Goal: Information Seeking & Learning: Compare options

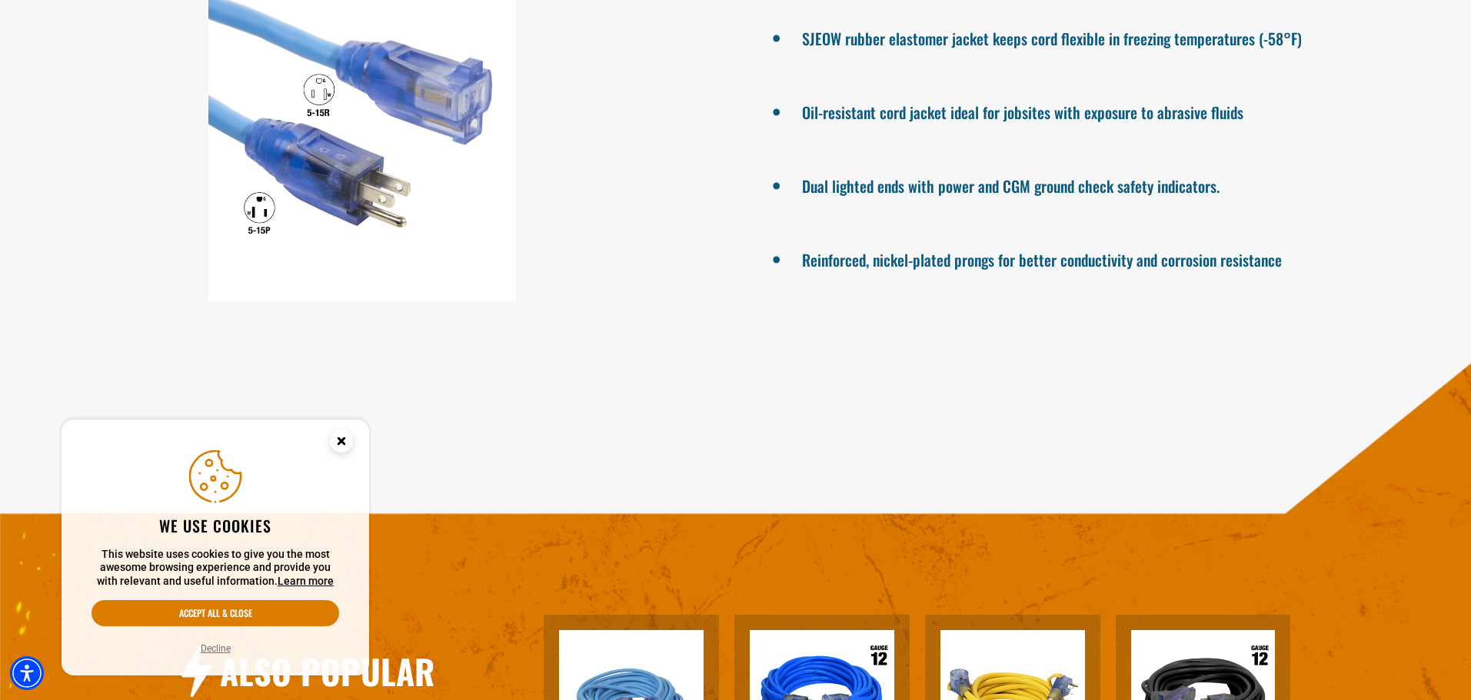
scroll to position [1461, 0]
click at [344, 440] on icon "Close this option" at bounding box center [340, 440] width 5 height 5
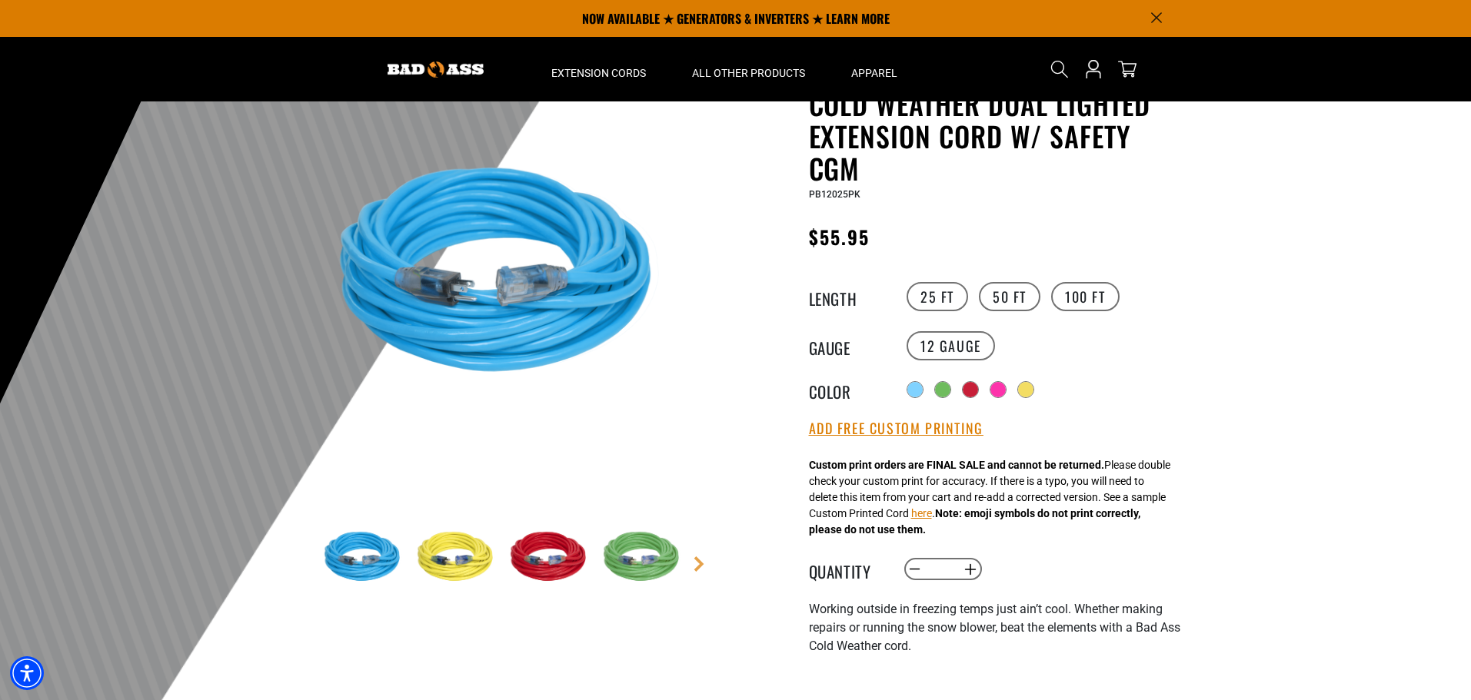
scroll to position [77, 0]
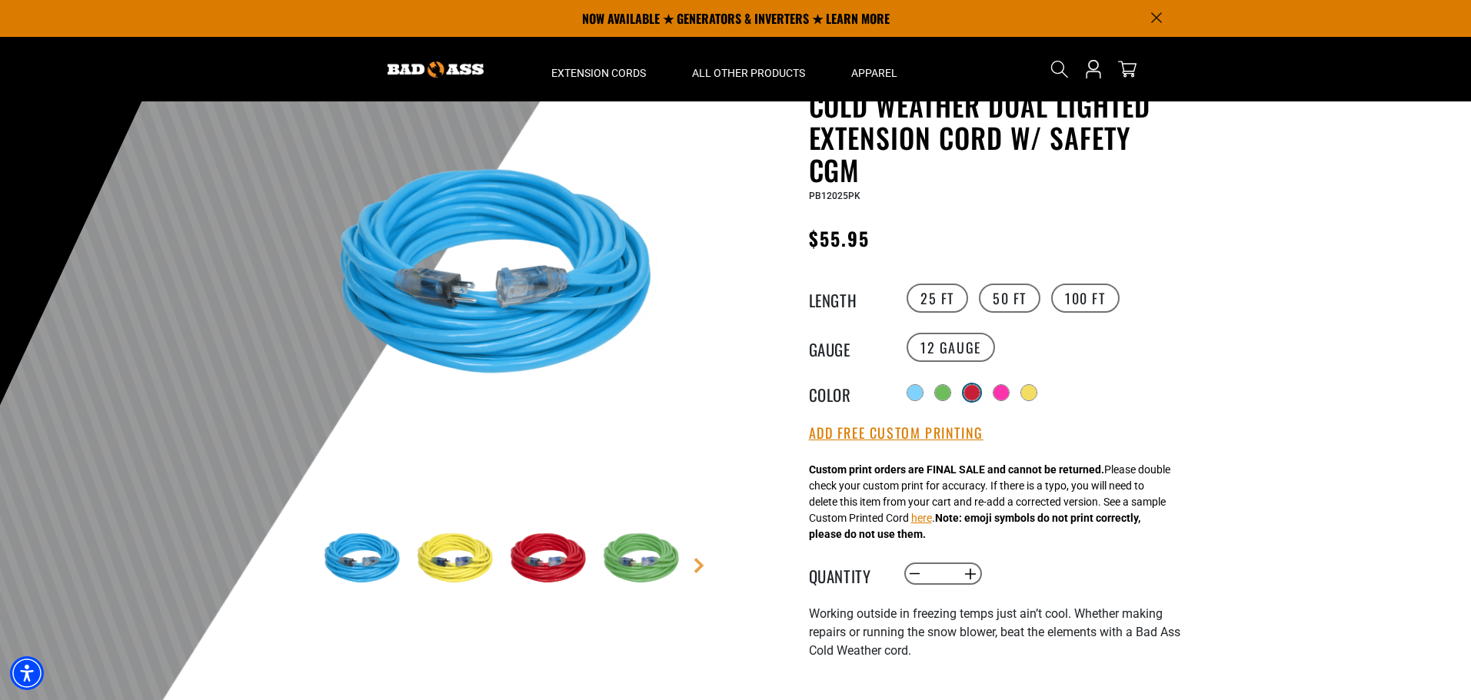
click at [967, 390] on div at bounding box center [971, 392] width 15 height 15
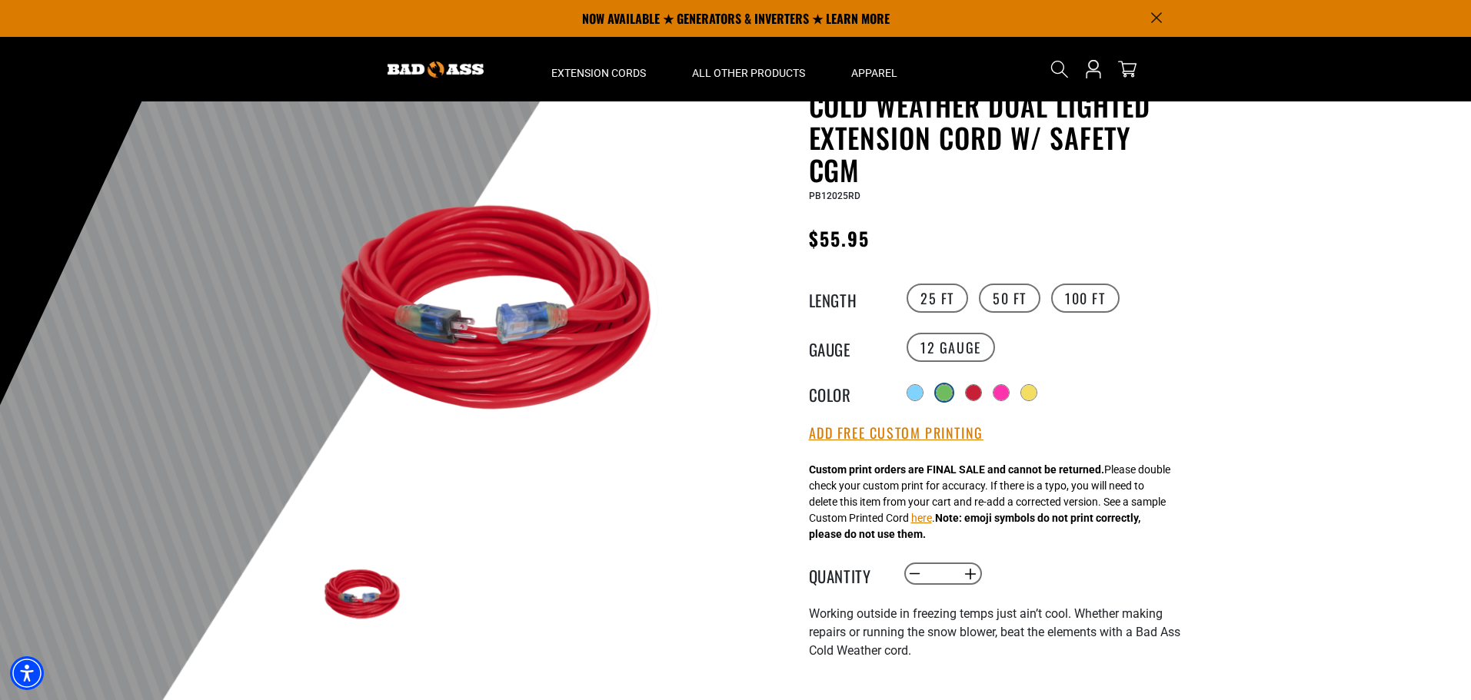
click at [939, 391] on div at bounding box center [943, 392] width 15 height 15
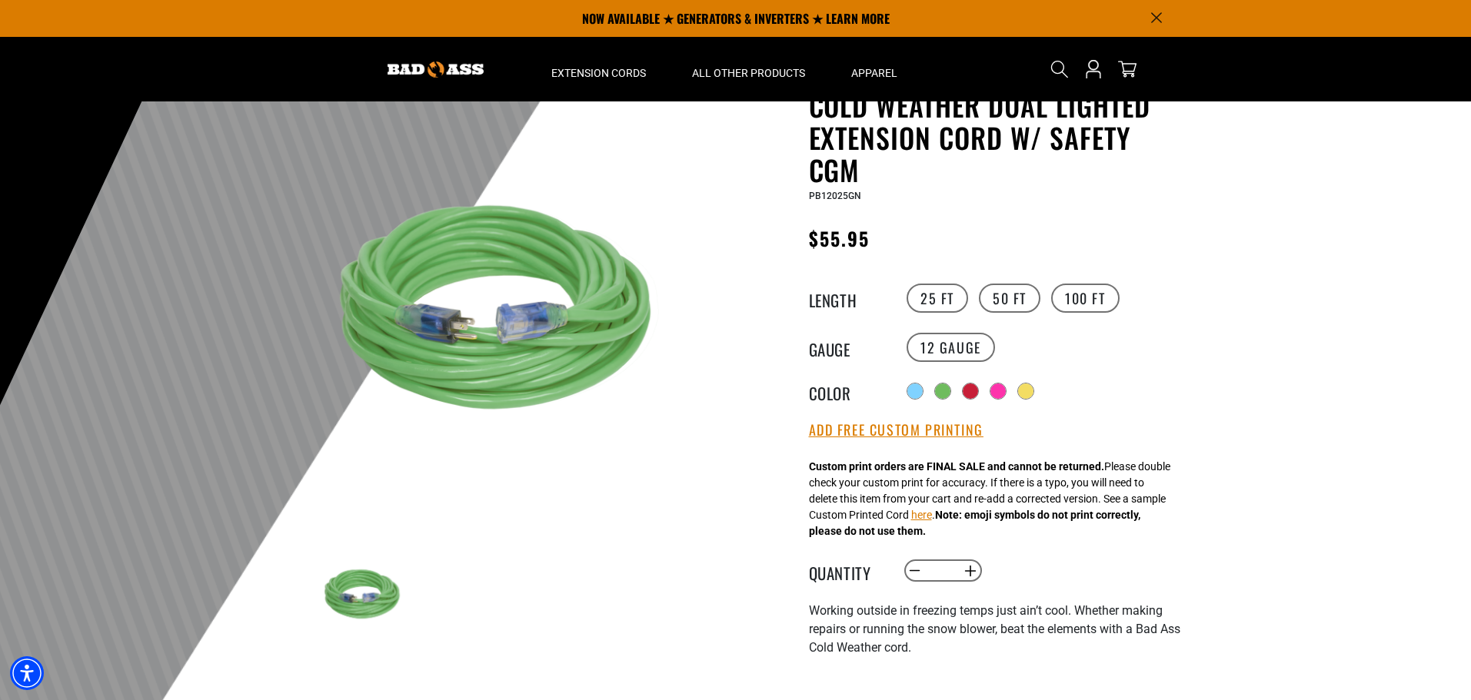
click at [904, 394] on div "Radio button Radio button Radio button Radio button Radio button" at bounding box center [1044, 391] width 283 height 25
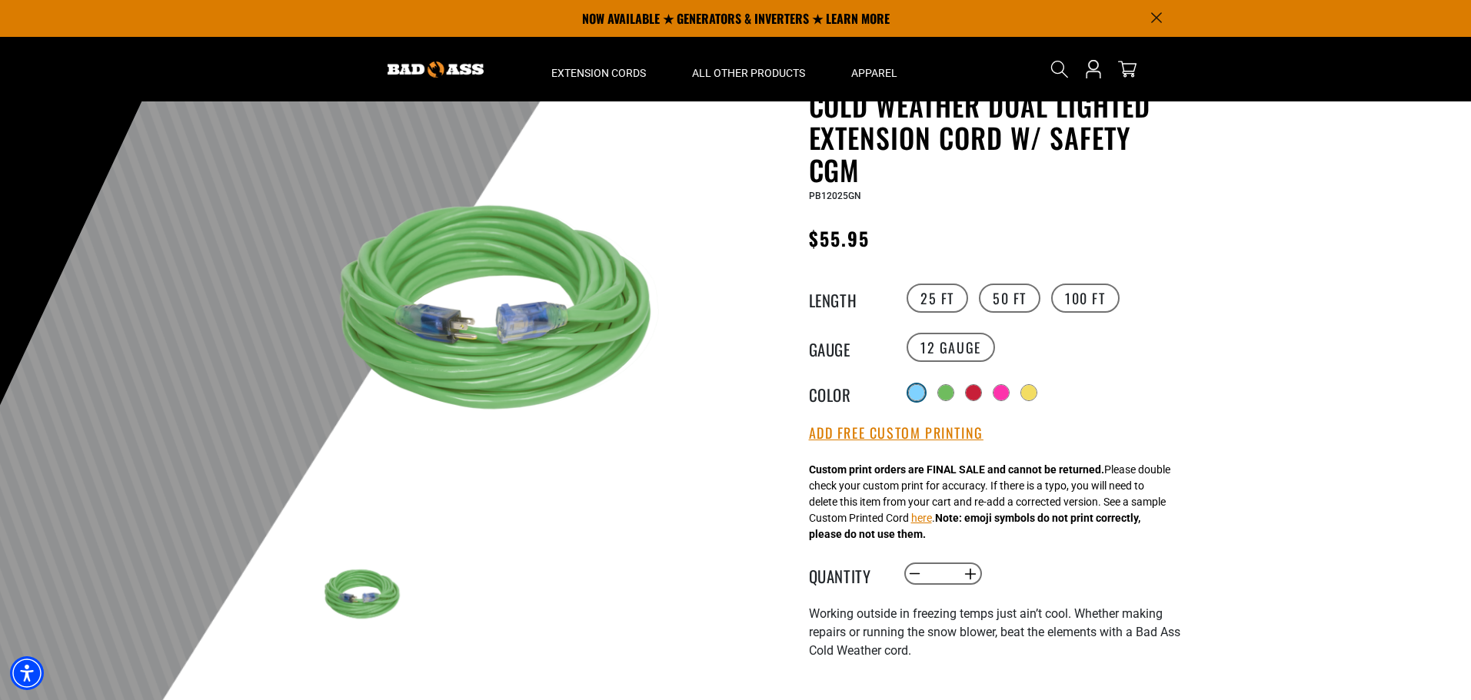
click at [909, 393] on div at bounding box center [916, 392] width 15 height 15
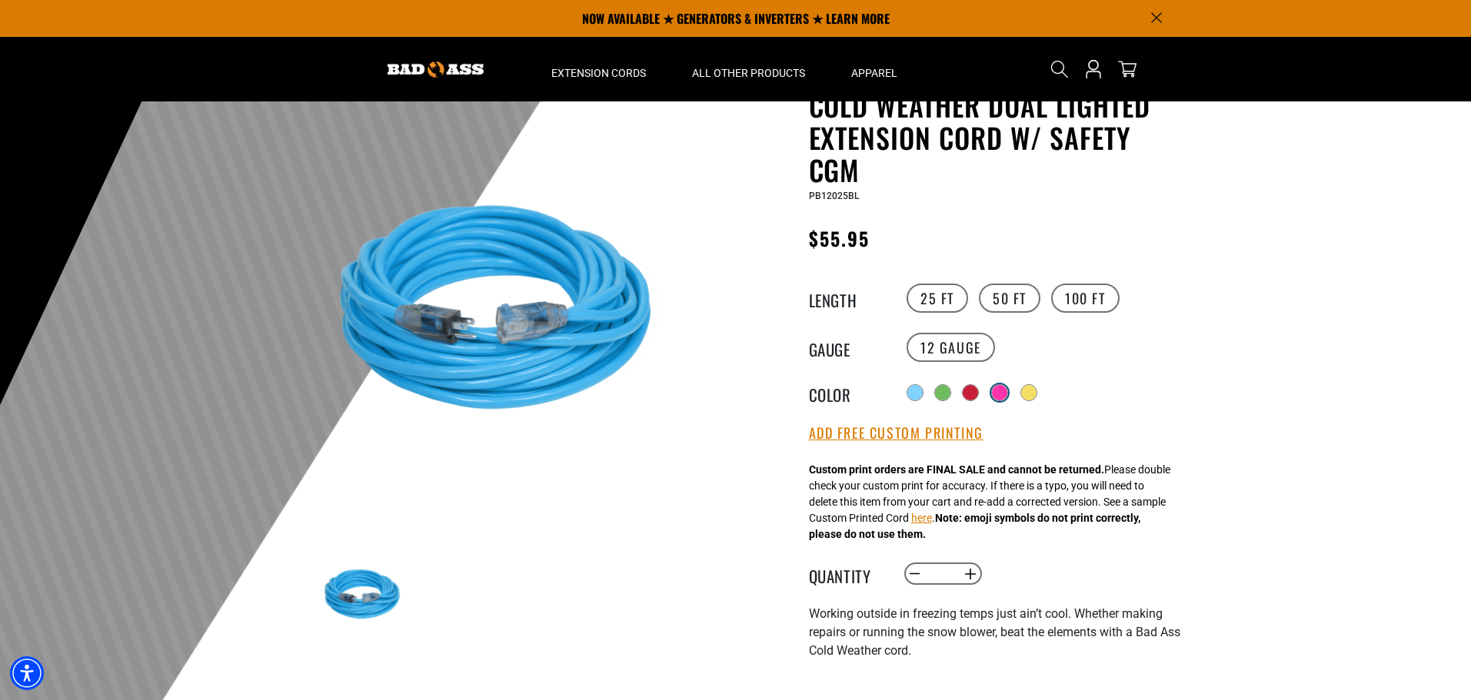
click at [1004, 395] on div at bounding box center [999, 392] width 15 height 15
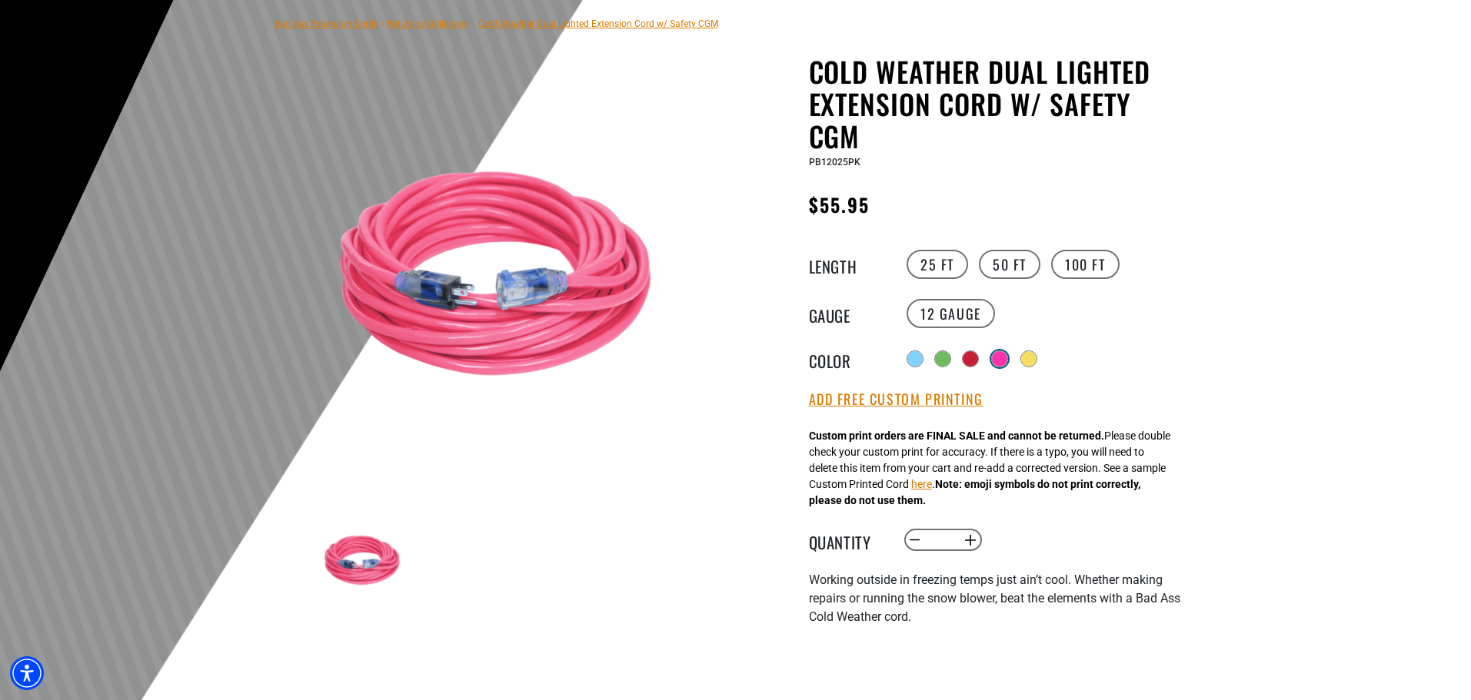
scroll to position [154, 0]
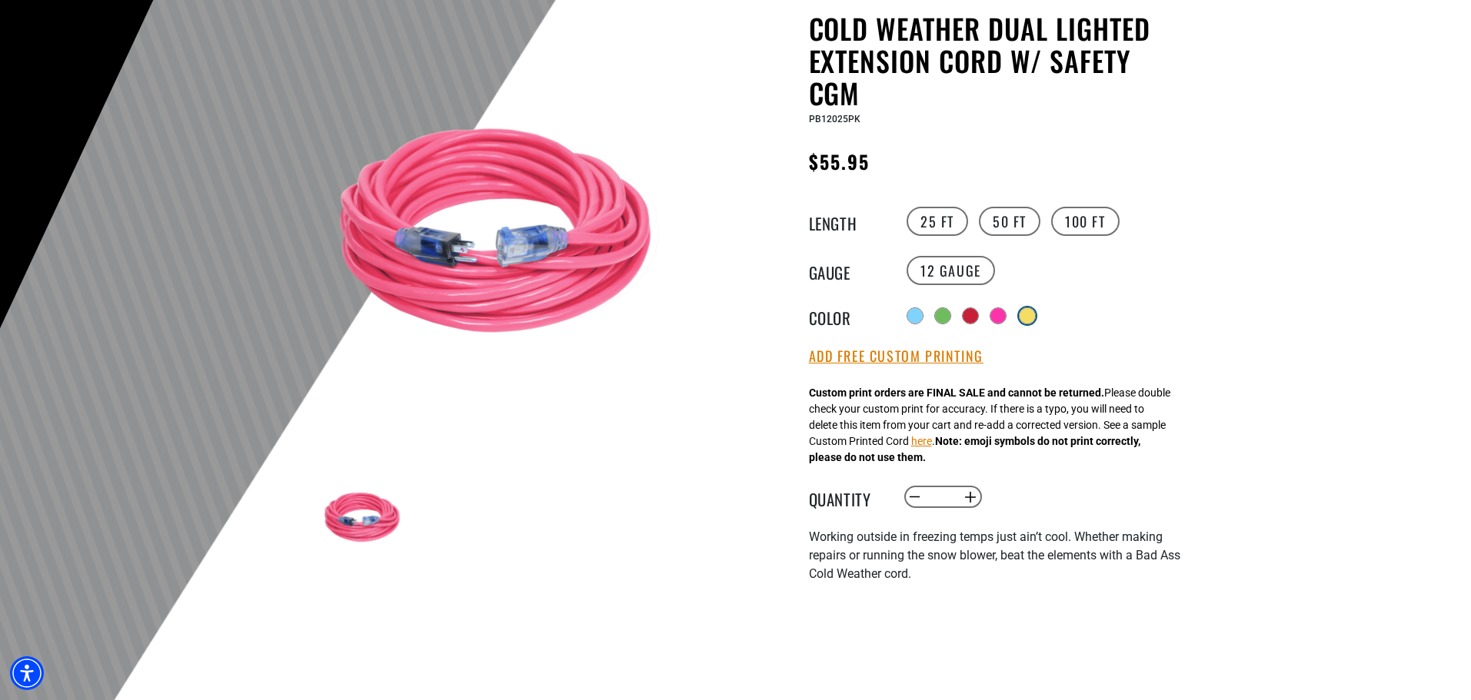
click at [1033, 313] on div at bounding box center [1027, 315] width 15 height 15
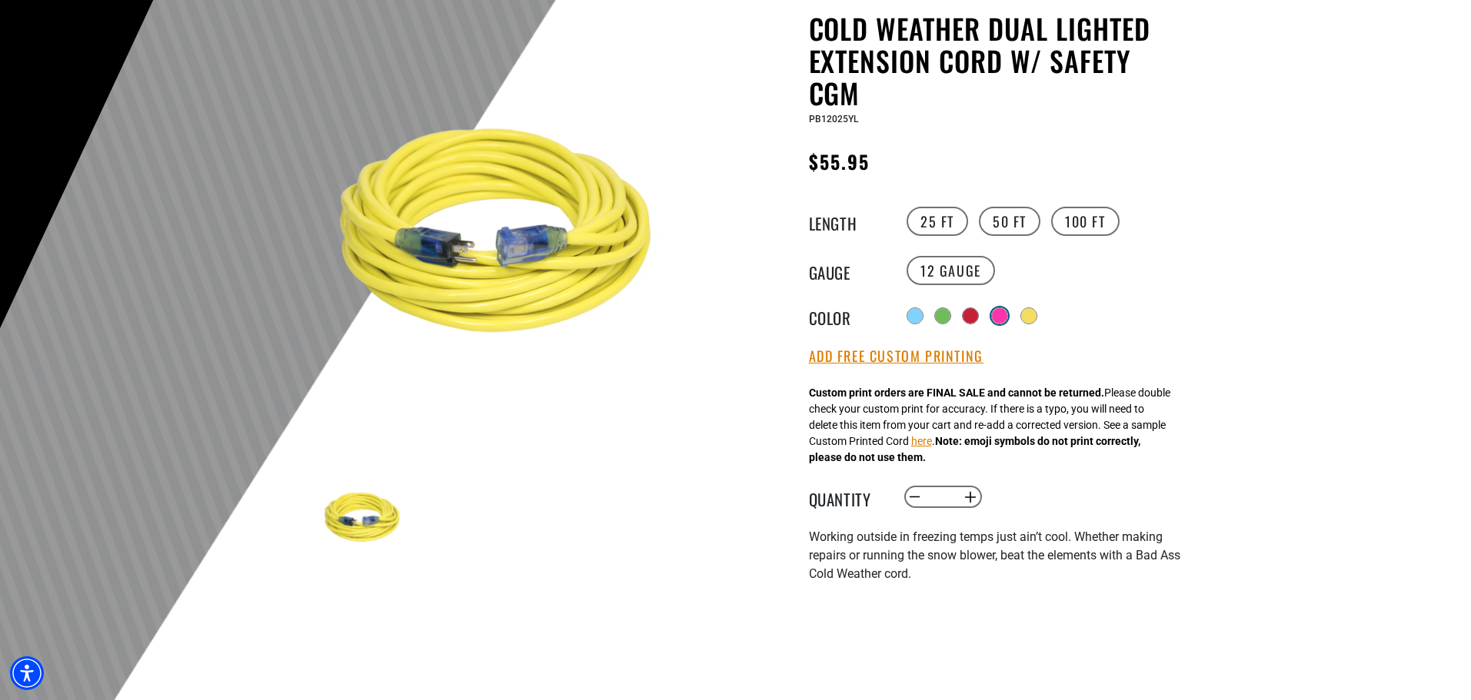
click at [1000, 314] on div at bounding box center [999, 315] width 15 height 15
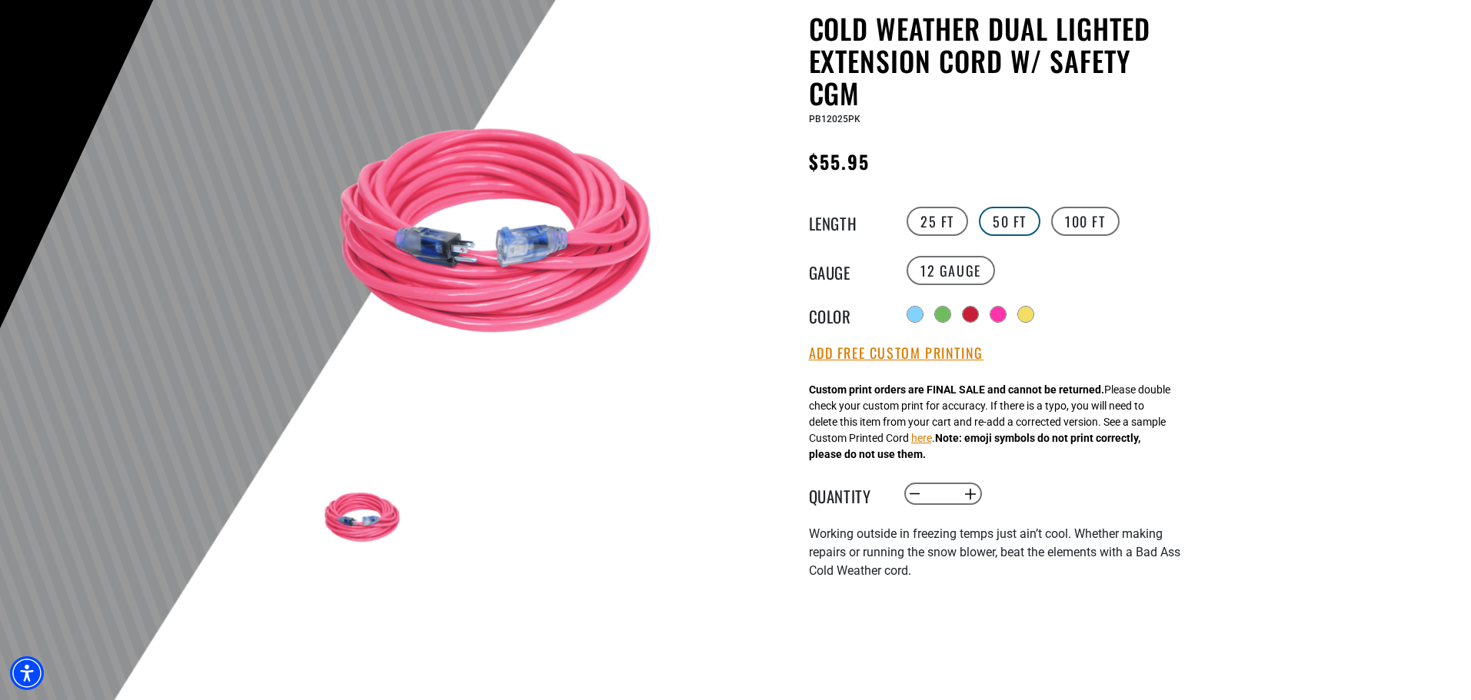
click at [993, 231] on label "50 FT" at bounding box center [1010, 221] width 62 height 29
click at [1076, 223] on label "100 FT" at bounding box center [1085, 221] width 68 height 29
click at [1033, 268] on label "10 Gauge Translation missing: en.products.product.variant_sold_out_or_unavailab…" at bounding box center [1050, 270] width 88 height 29
click at [950, 271] on label "12 Gauge" at bounding box center [951, 270] width 88 height 29
click at [1025, 267] on label "10 Gauge Translation missing: en.products.product.variant_sold_out_or_unavailab…" at bounding box center [1050, 270] width 88 height 29
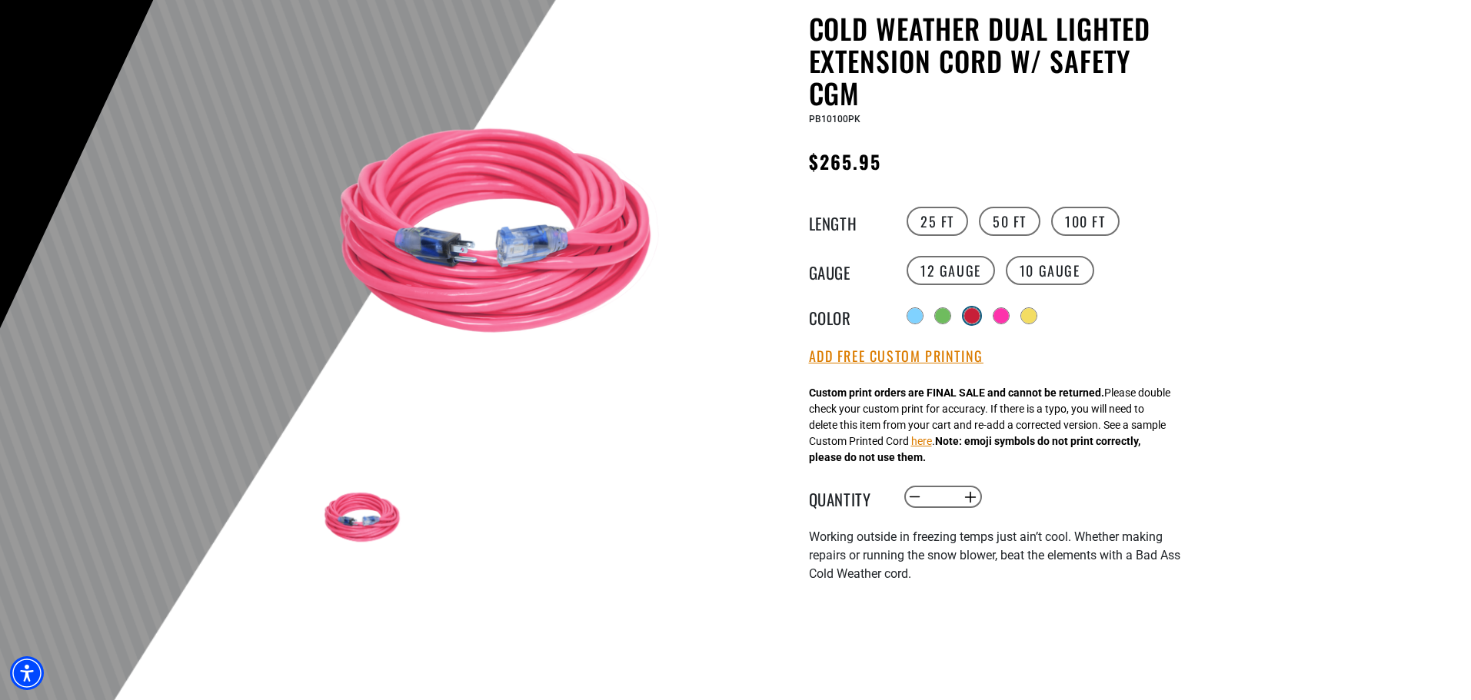
click at [976, 312] on div at bounding box center [971, 315] width 15 height 15
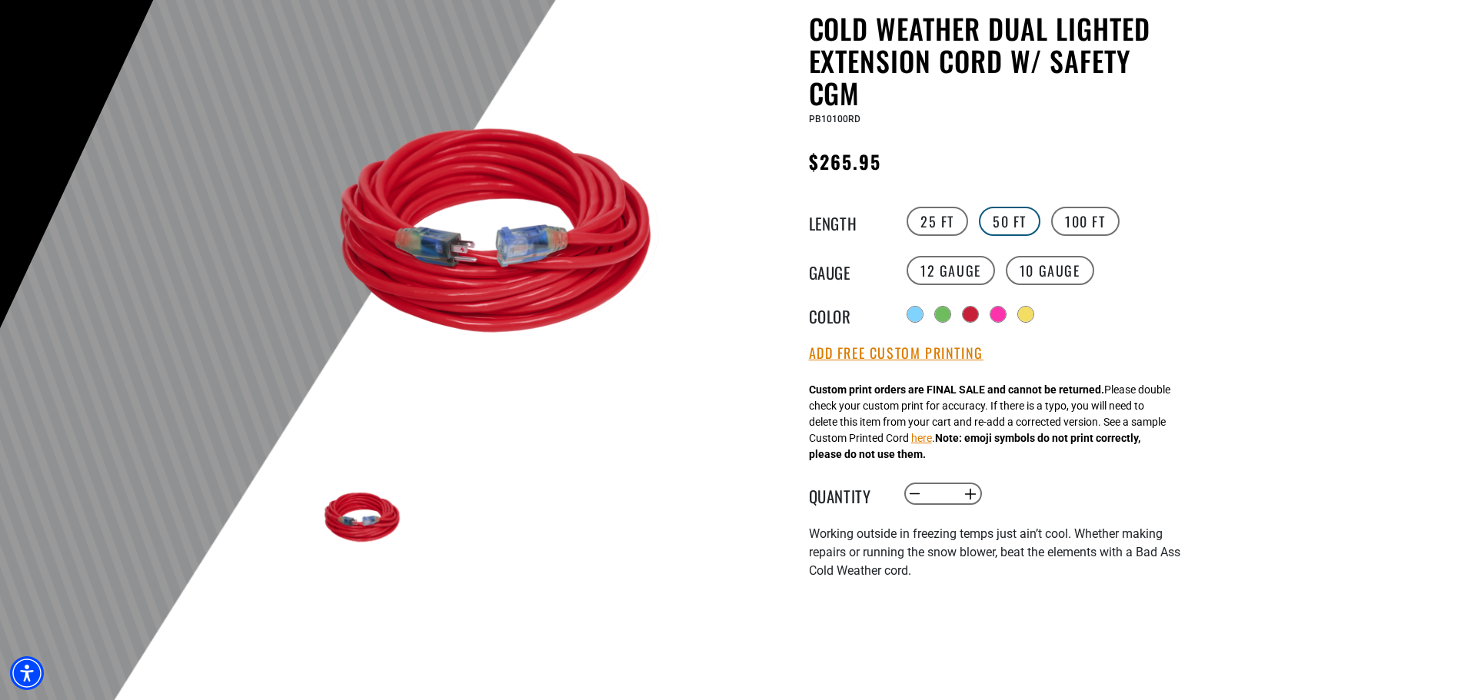
click at [1002, 227] on label "50 FT" at bounding box center [1010, 221] width 62 height 29
click at [1003, 314] on div at bounding box center [999, 315] width 15 height 15
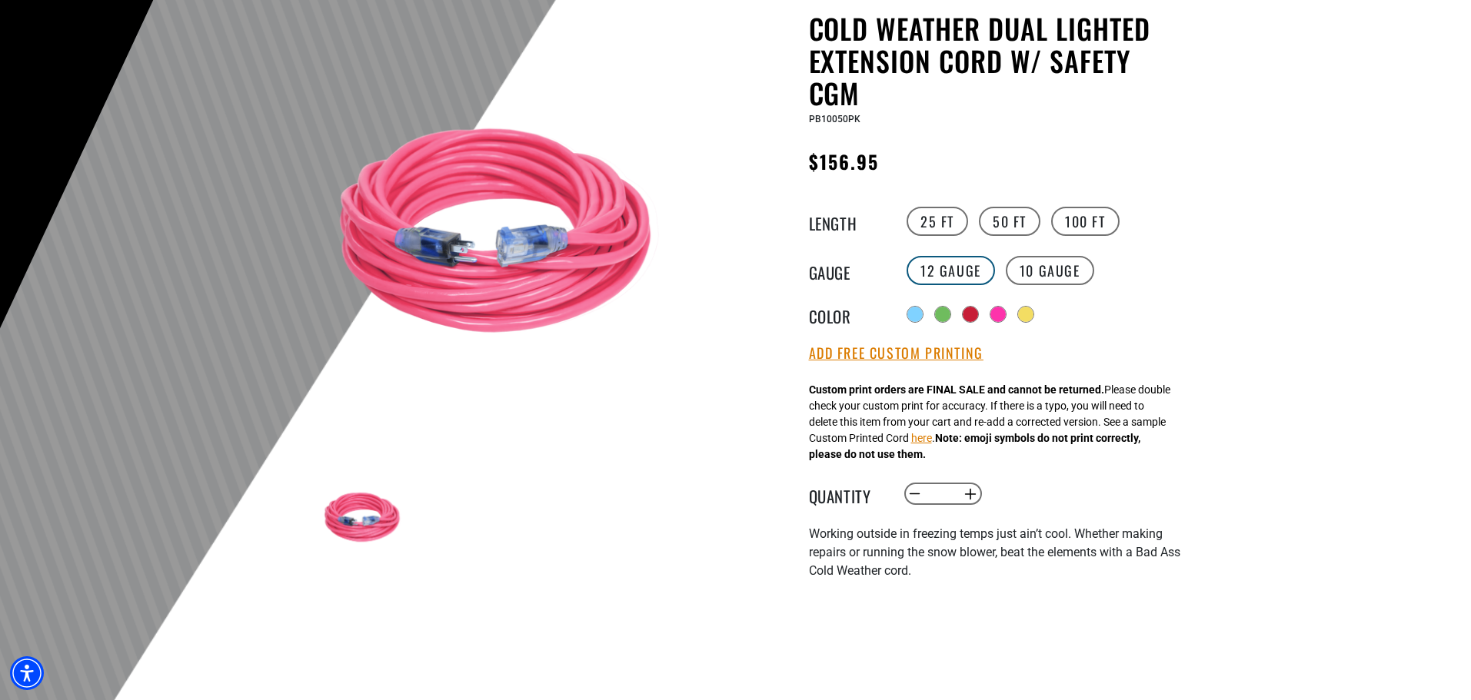
click at [970, 271] on label "12 Gauge" at bounding box center [951, 270] width 88 height 29
click at [1026, 268] on label "10 Gauge Translation missing: en.products.product.variant_sold_out_or_unavailab…" at bounding box center [1050, 270] width 88 height 29
click at [1062, 218] on label "100 FT" at bounding box center [1085, 221] width 68 height 29
click at [1021, 223] on label "50 FT" at bounding box center [1010, 221] width 62 height 29
click at [534, 268] on img at bounding box center [505, 237] width 371 height 371
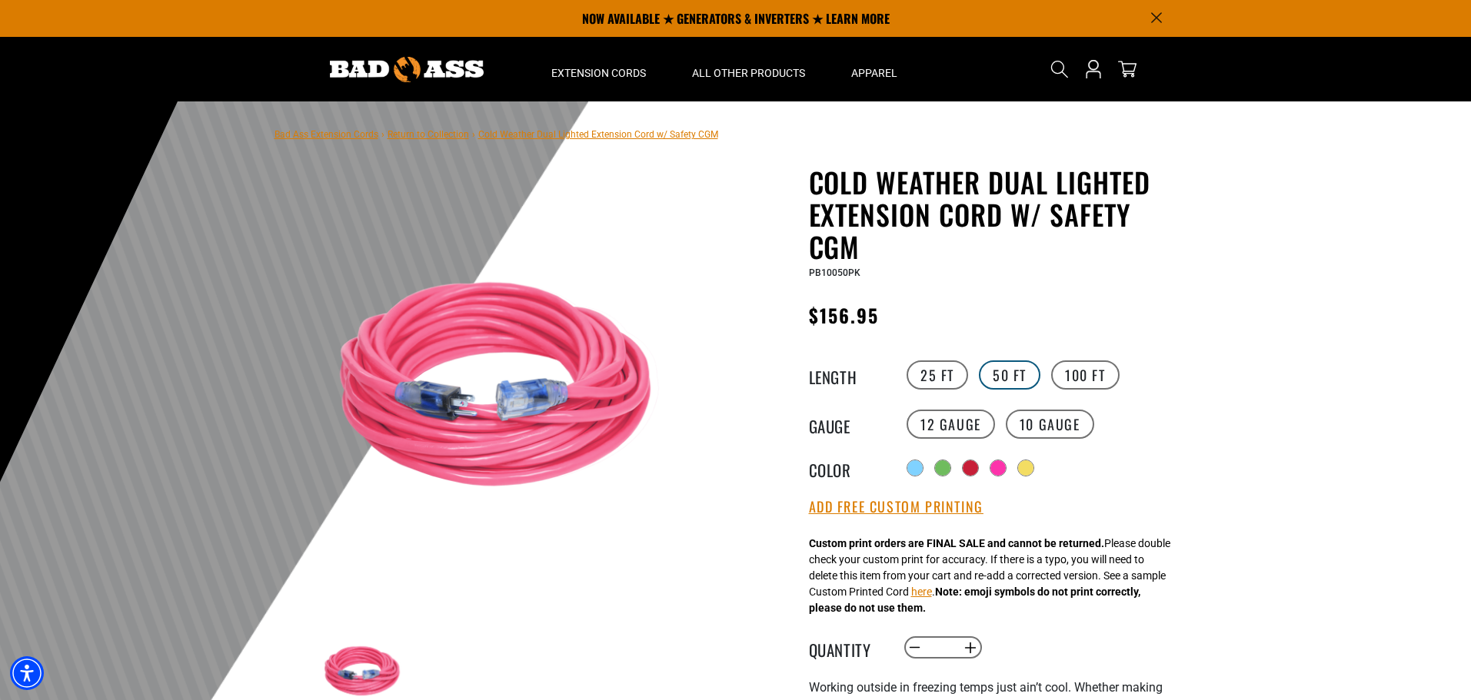
click at [996, 376] on label "50 FT" at bounding box center [1010, 375] width 62 height 29
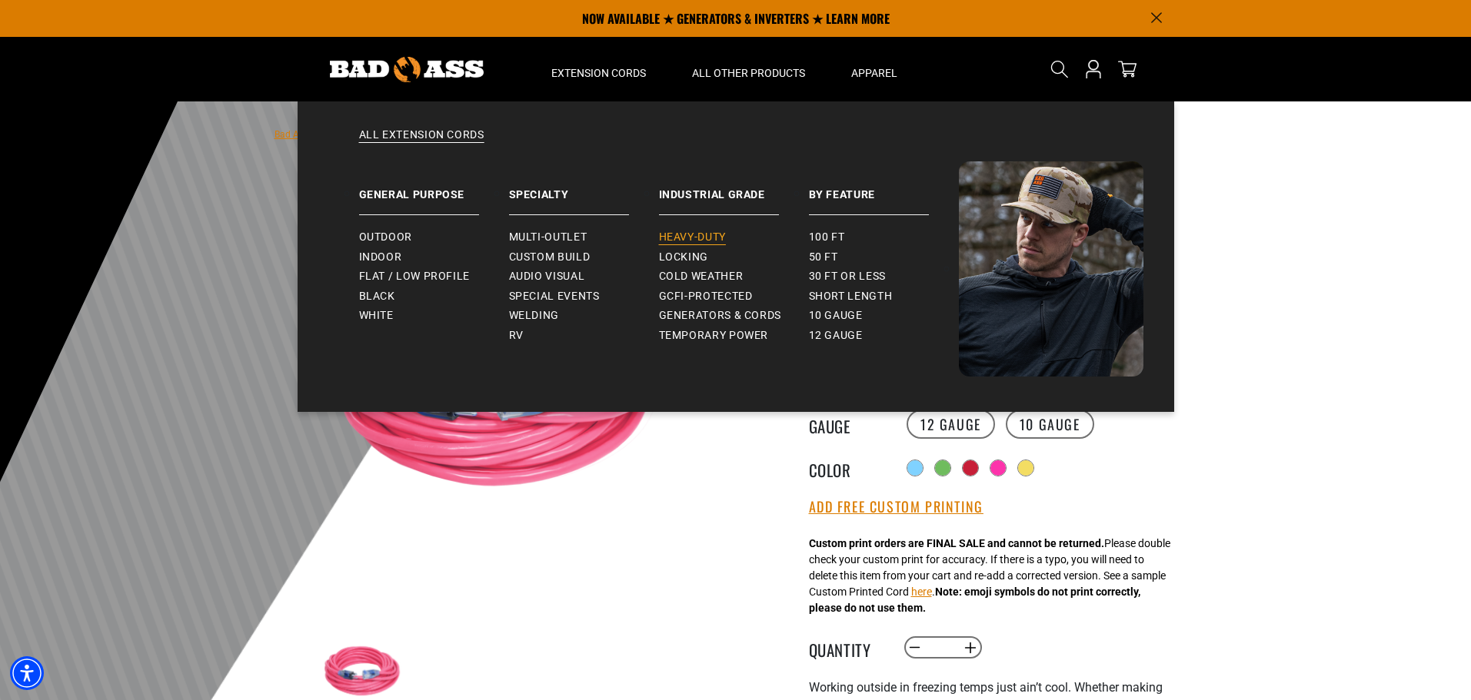
click at [674, 235] on span "Heavy-Duty" at bounding box center [692, 238] width 67 height 14
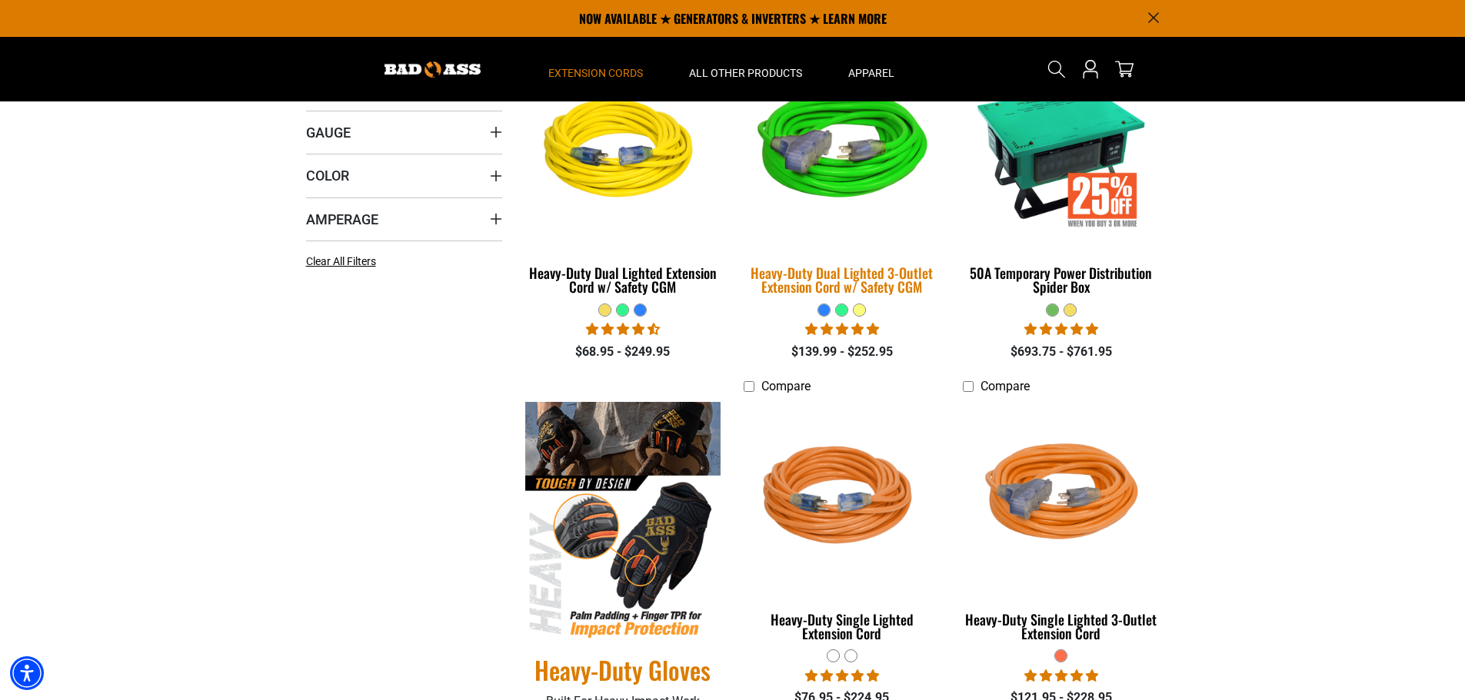
scroll to position [384, 0]
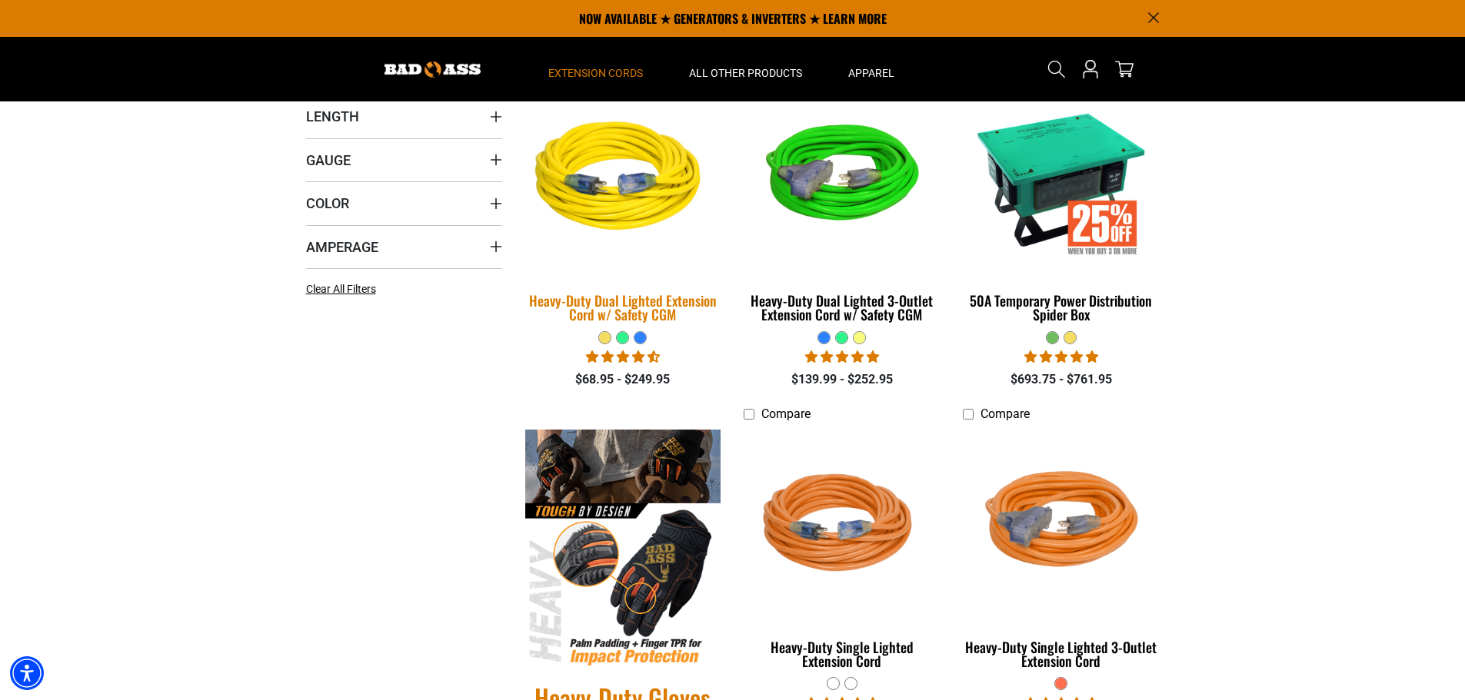
click at [620, 310] on div "Heavy-Duty Dual Lighted Extension Cord w/ Safety CGM" at bounding box center [623, 308] width 196 height 28
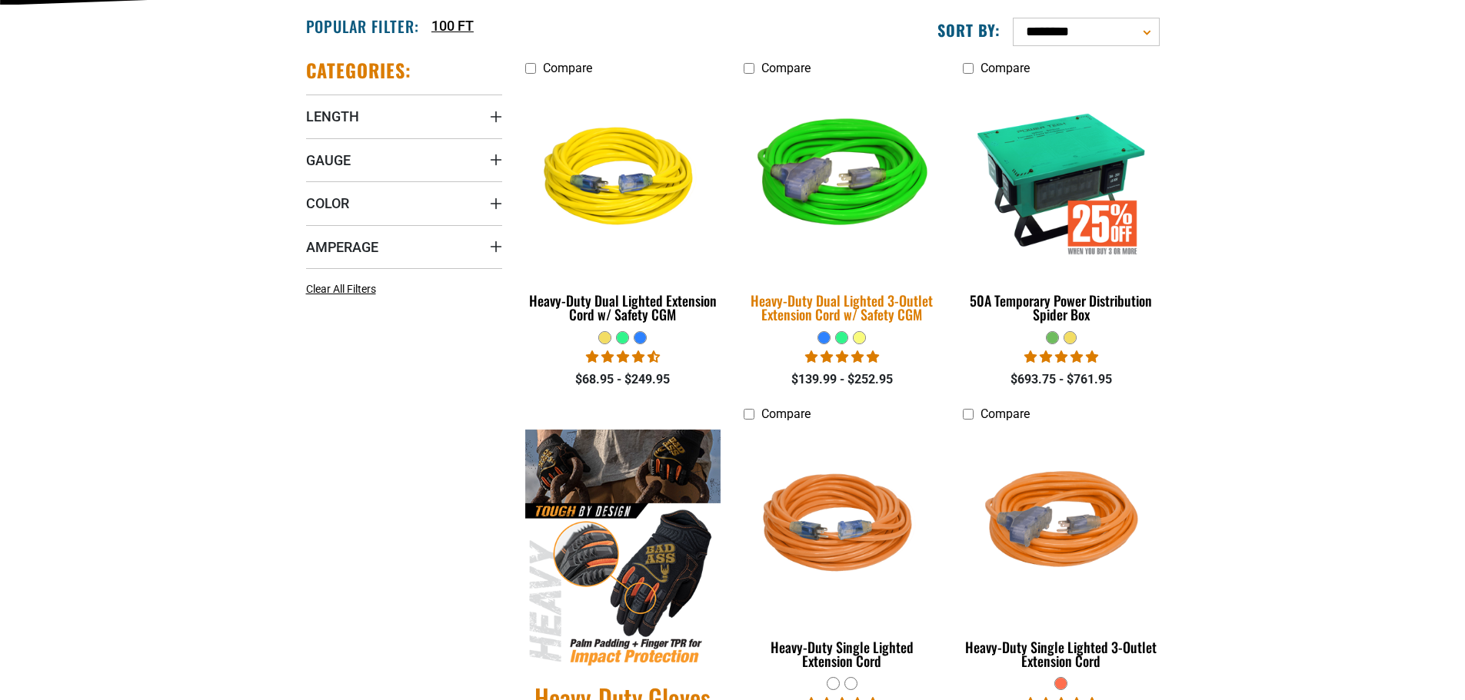
click at [869, 283] on link "Heavy-Duty Dual Lighted 3-Outlet Extension Cord w/ Safety CGM" at bounding box center [842, 207] width 196 height 248
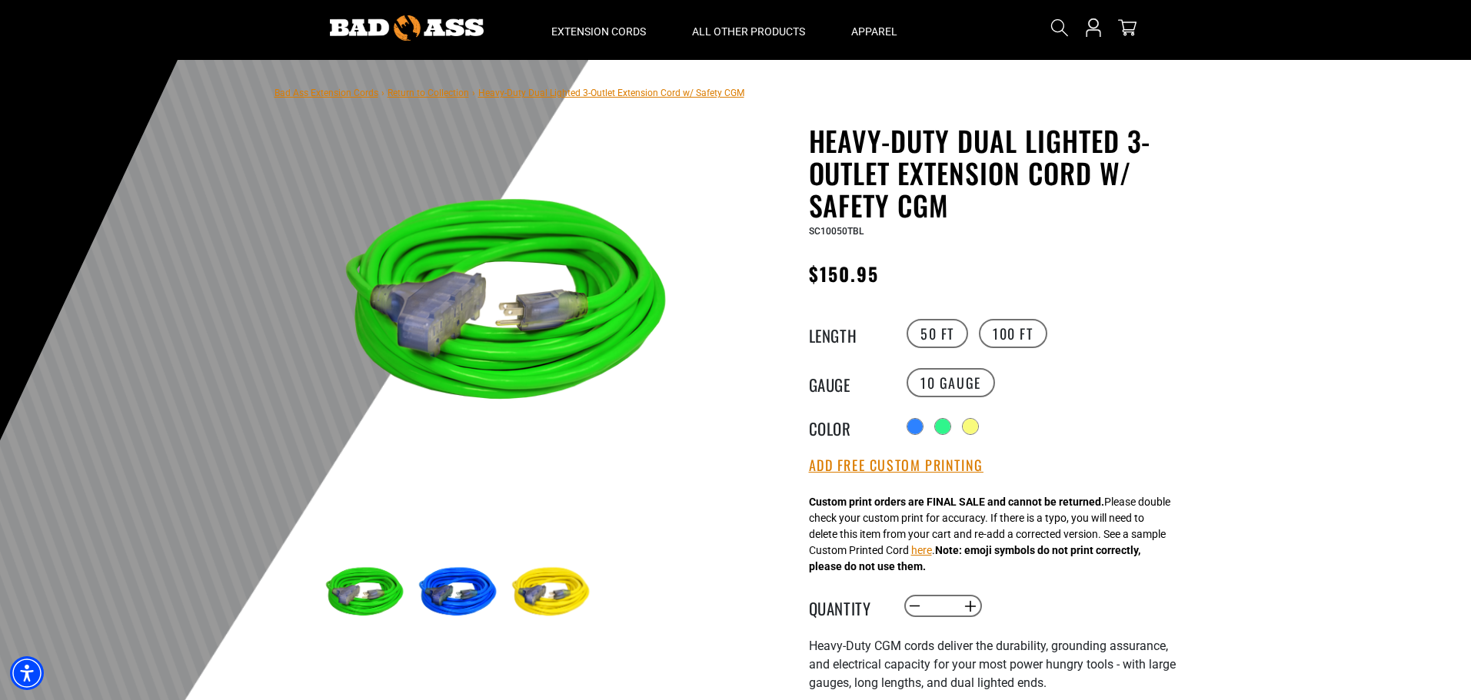
scroll to position [154, 0]
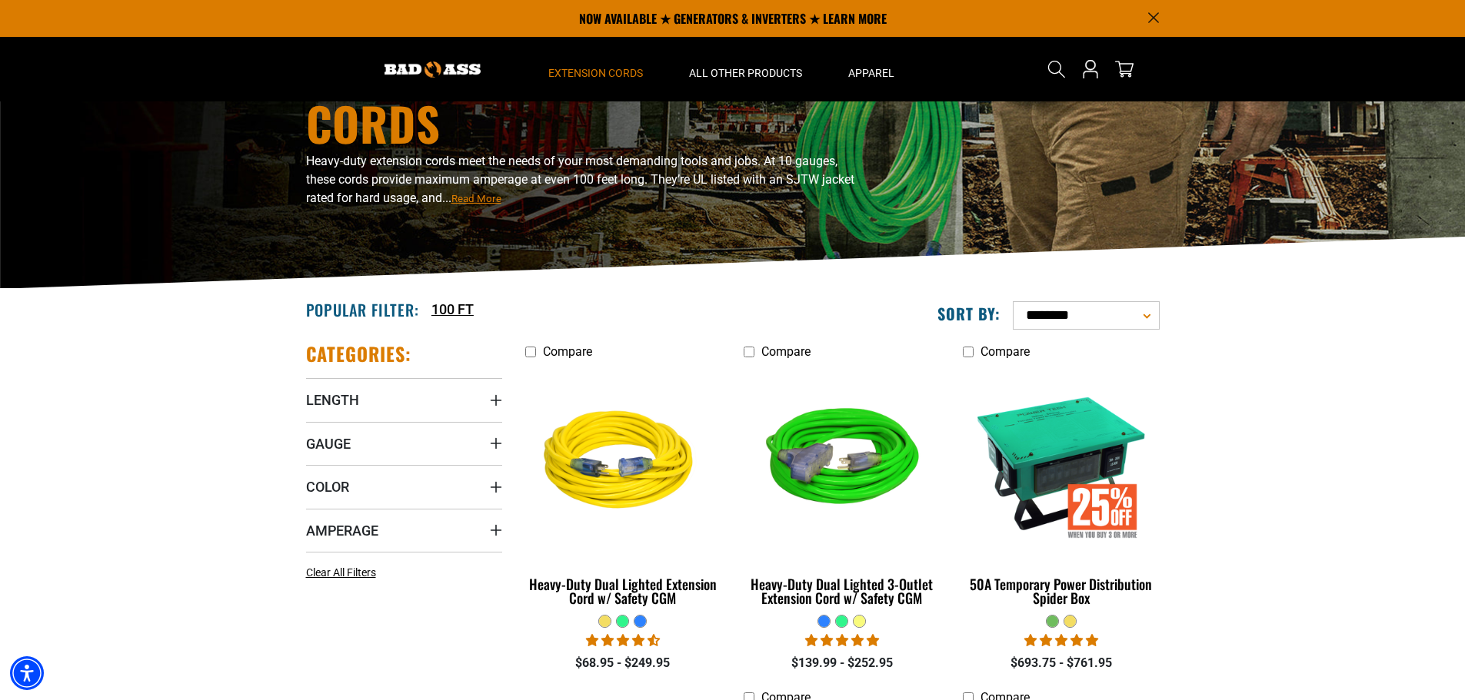
scroll to position [77, 0]
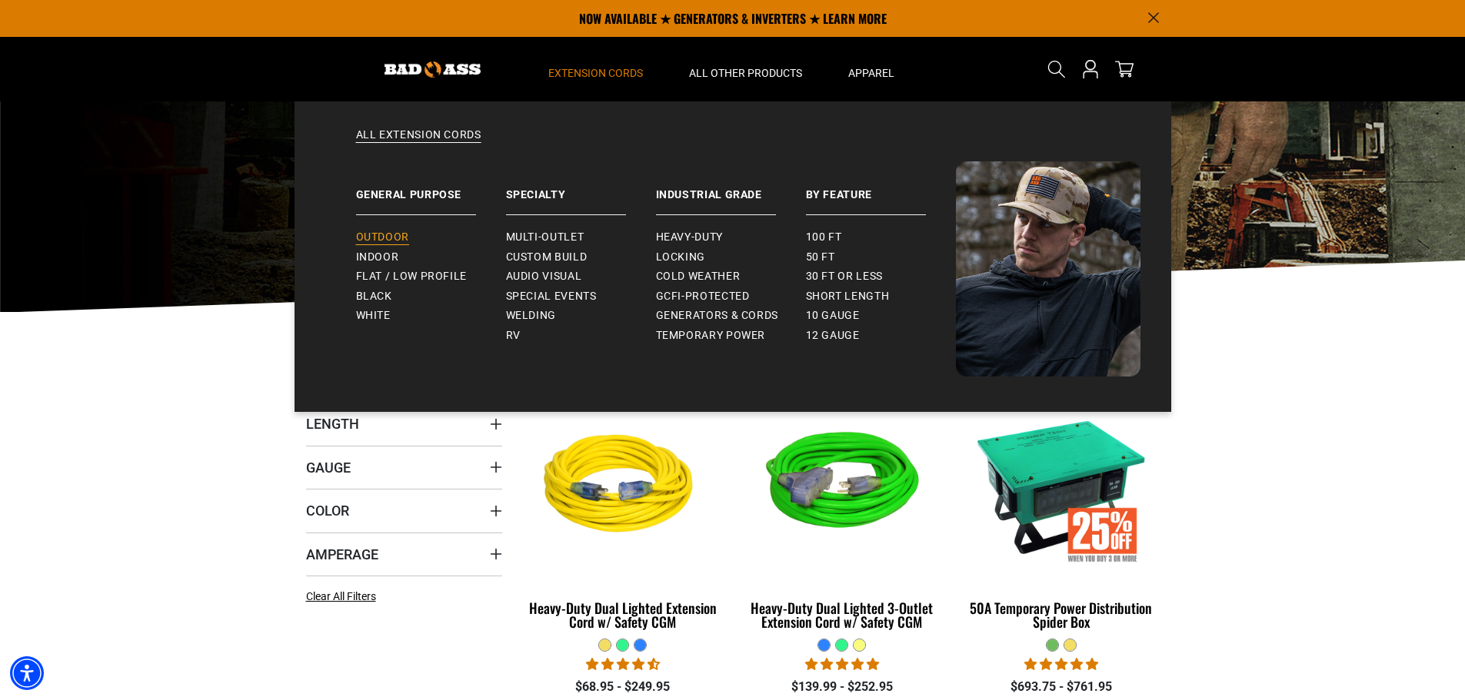
click at [400, 229] on link "Outdoor" at bounding box center [431, 238] width 150 height 20
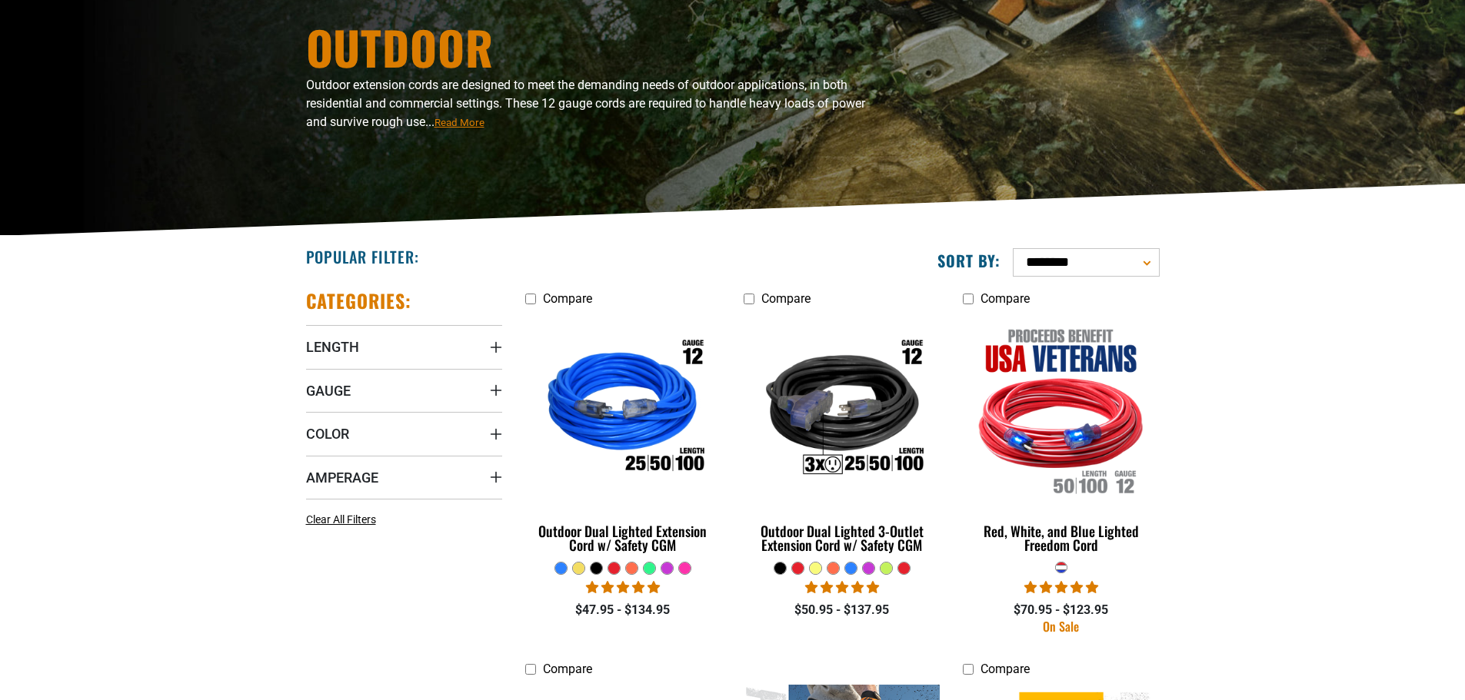
scroll to position [231, 0]
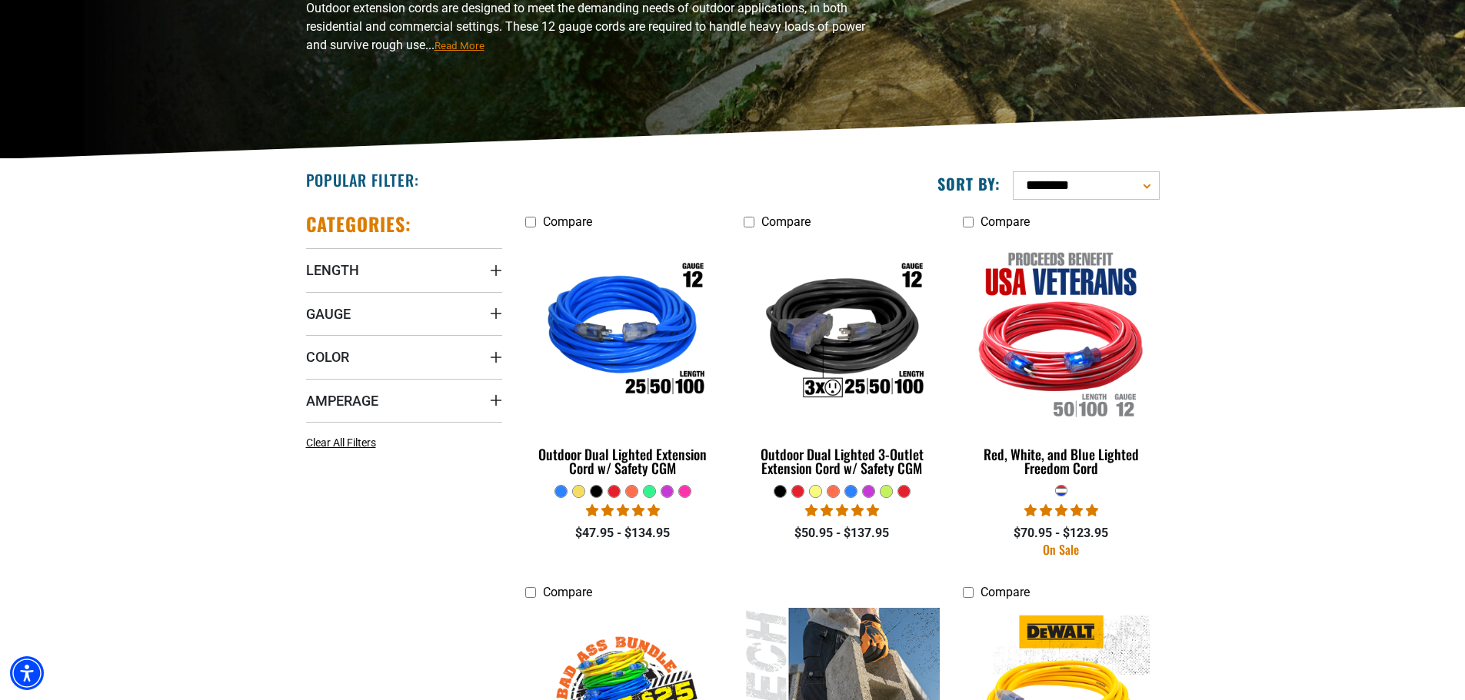
click at [668, 488] on div at bounding box center [667, 492] width 12 height 12
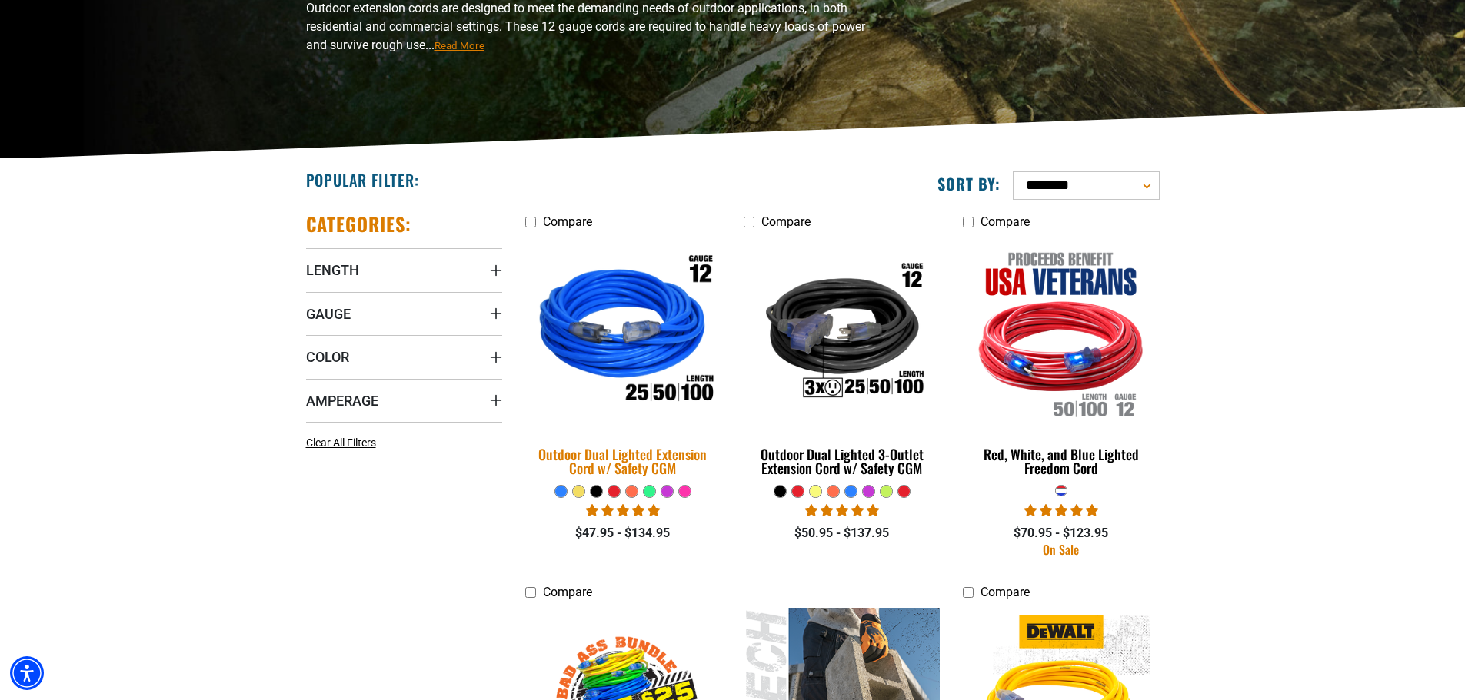
click at [641, 451] on div "Outdoor Dual Lighted Extension Cord w/ Safety CGM" at bounding box center [623, 461] width 196 height 28
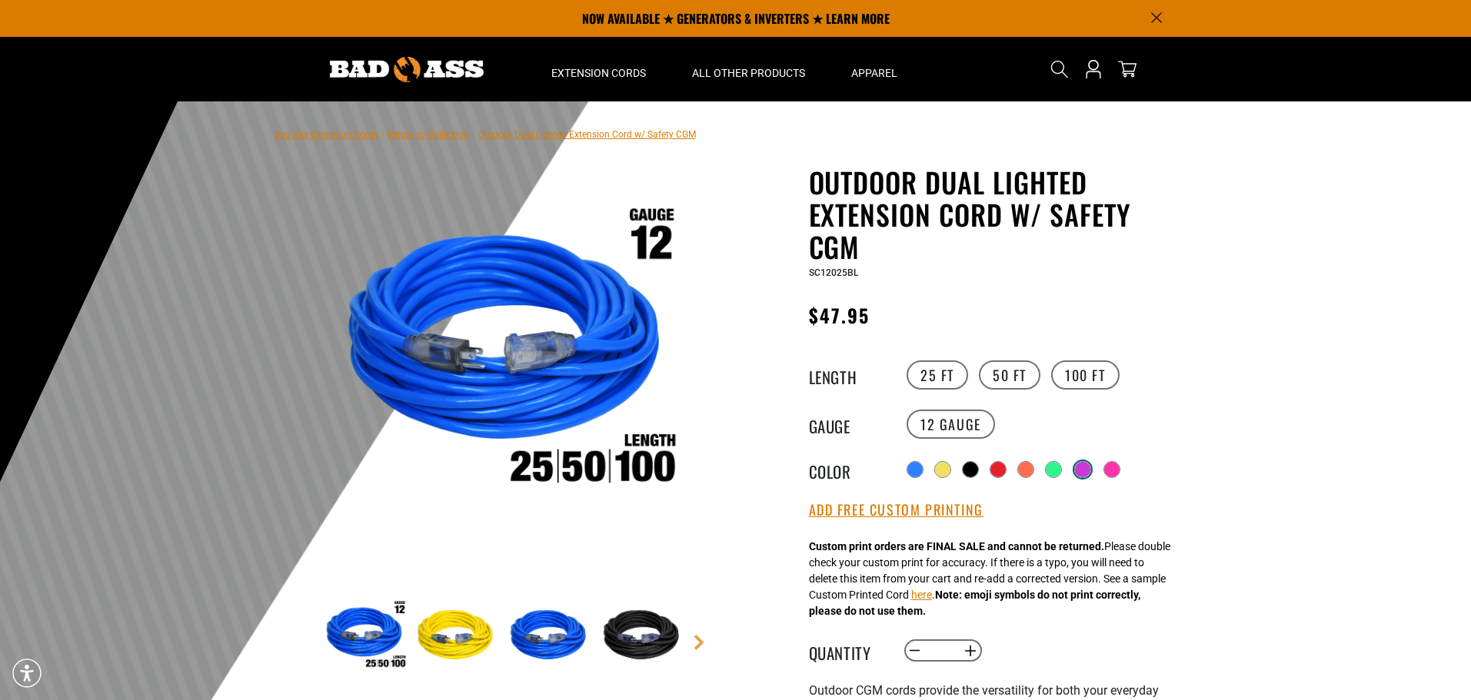
click at [1089, 472] on div at bounding box center [1082, 469] width 15 height 15
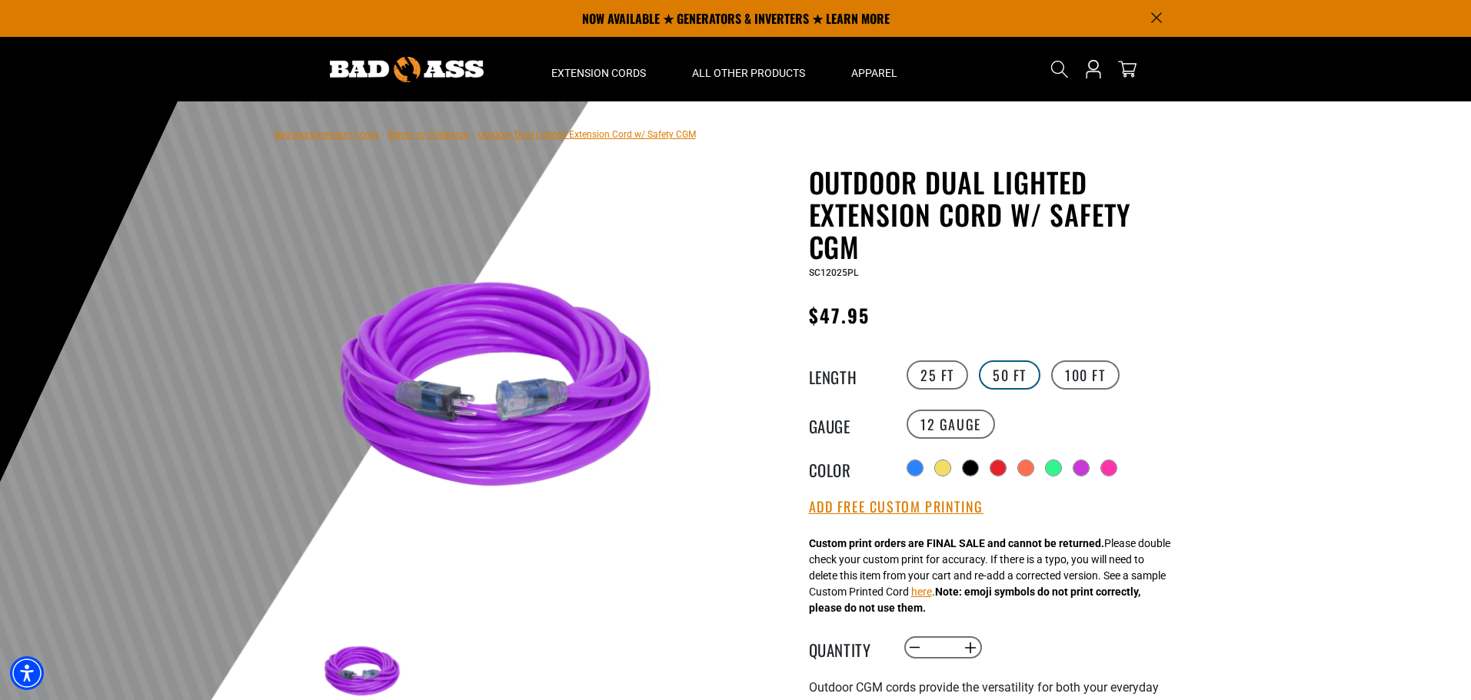
click at [1023, 386] on label "50 FT" at bounding box center [1010, 375] width 62 height 29
click at [1063, 381] on label "100 FT" at bounding box center [1085, 375] width 68 height 29
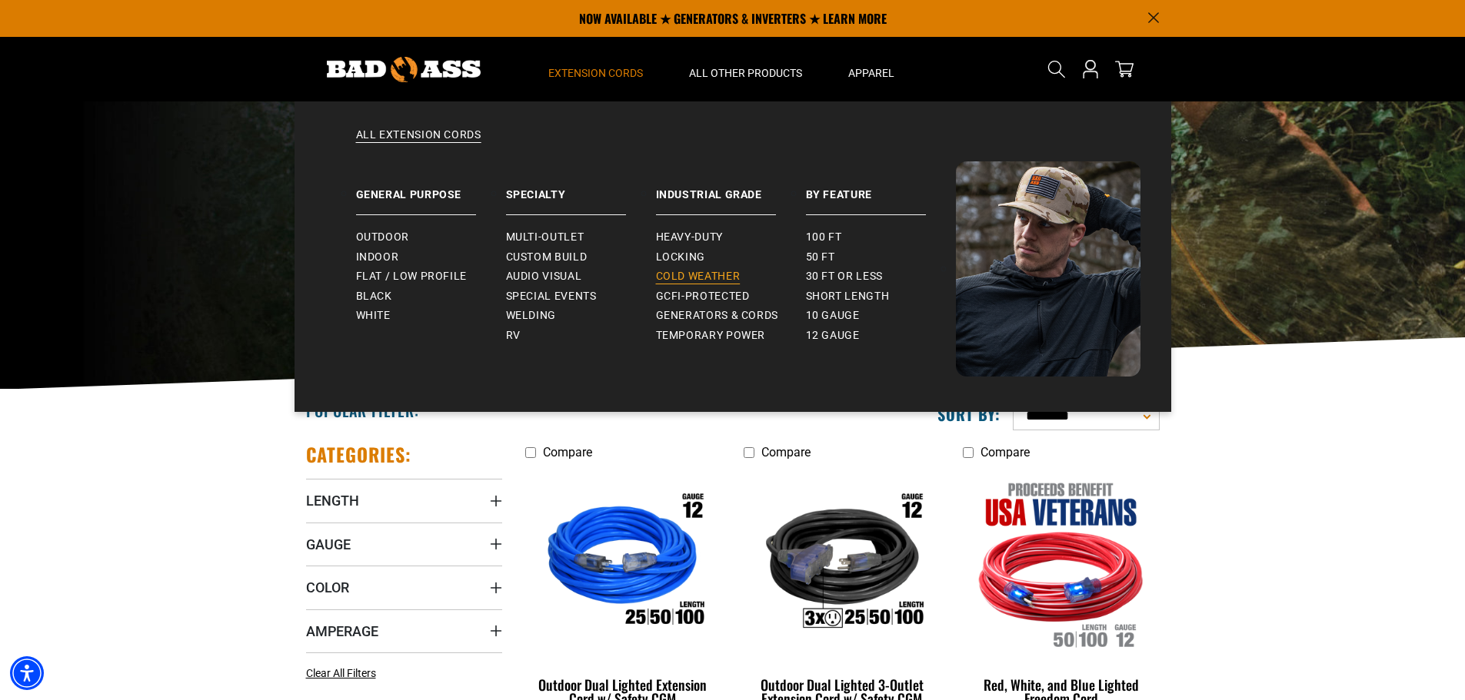
click at [687, 276] on span "Cold Weather" at bounding box center [698, 277] width 85 height 14
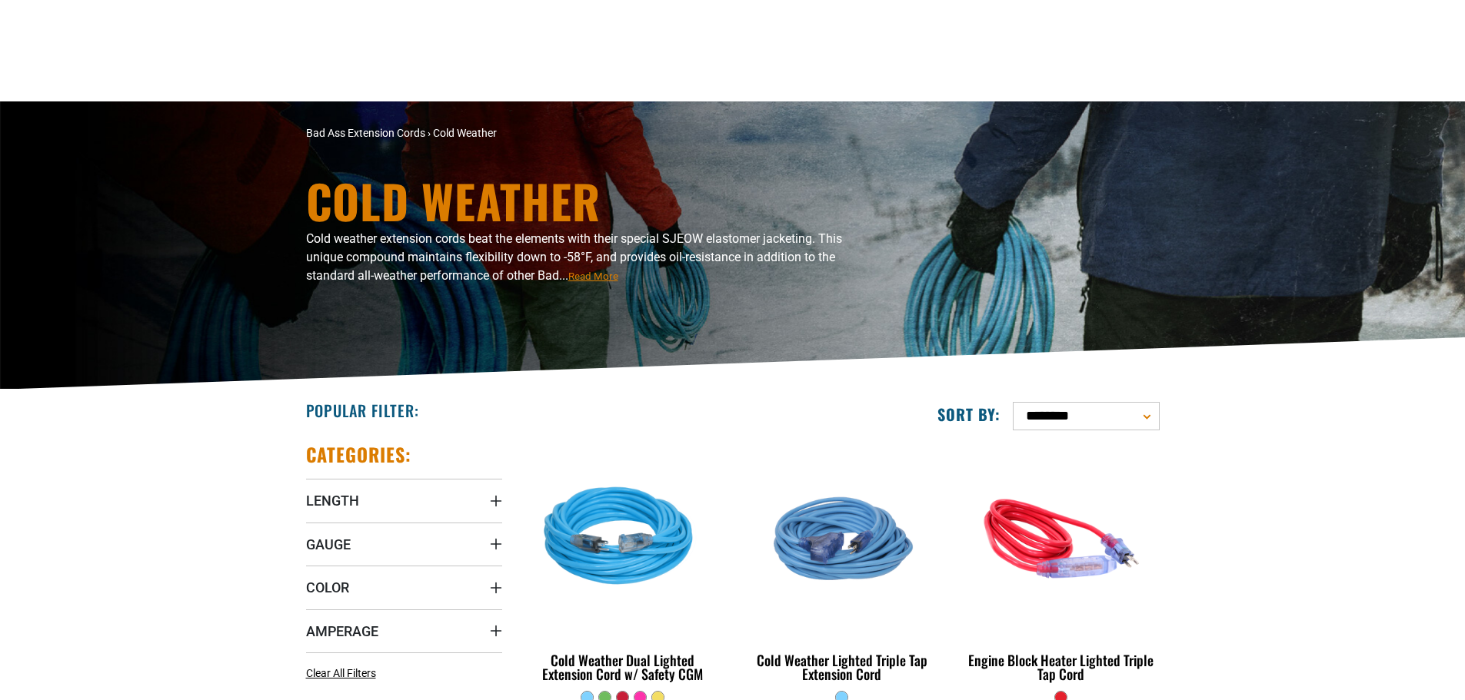
scroll to position [308, 0]
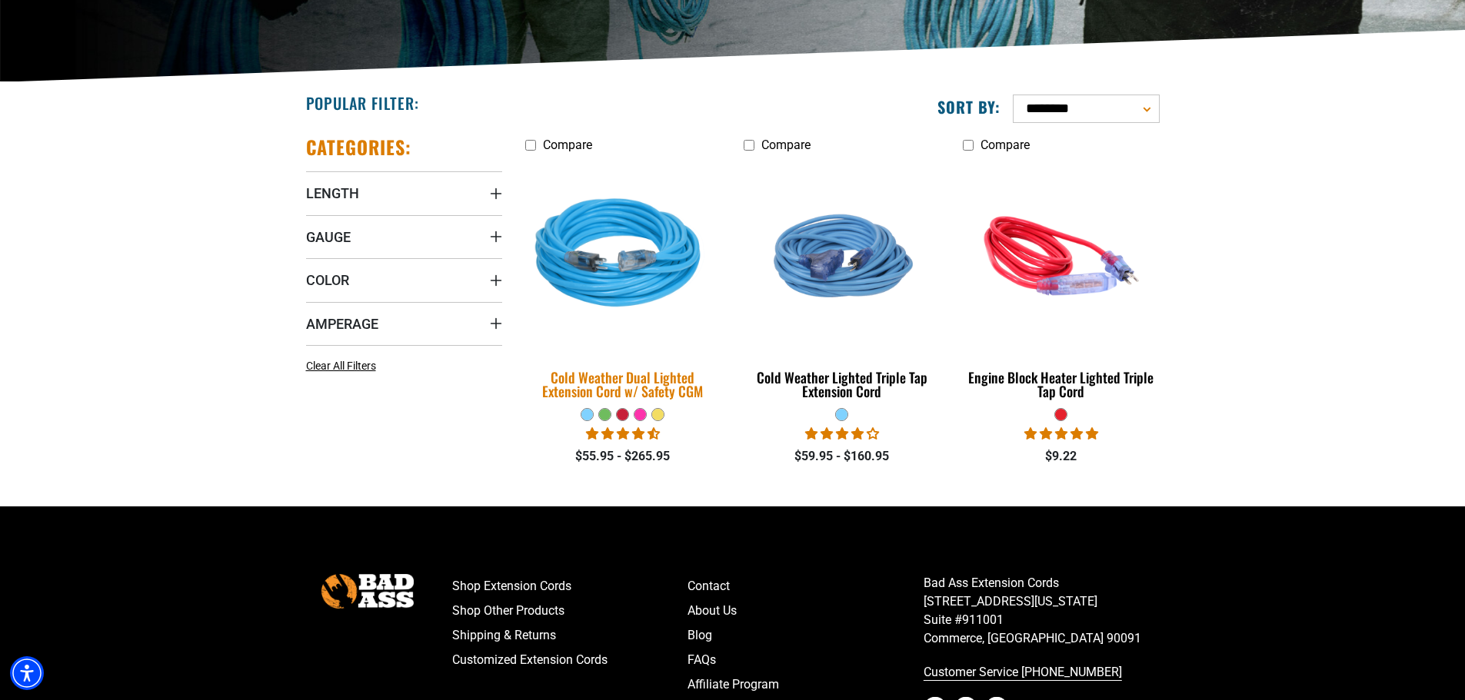
click at [640, 384] on div "Cold Weather Dual Lighted Extension Cord w/ Safety CGM" at bounding box center [623, 385] width 196 height 28
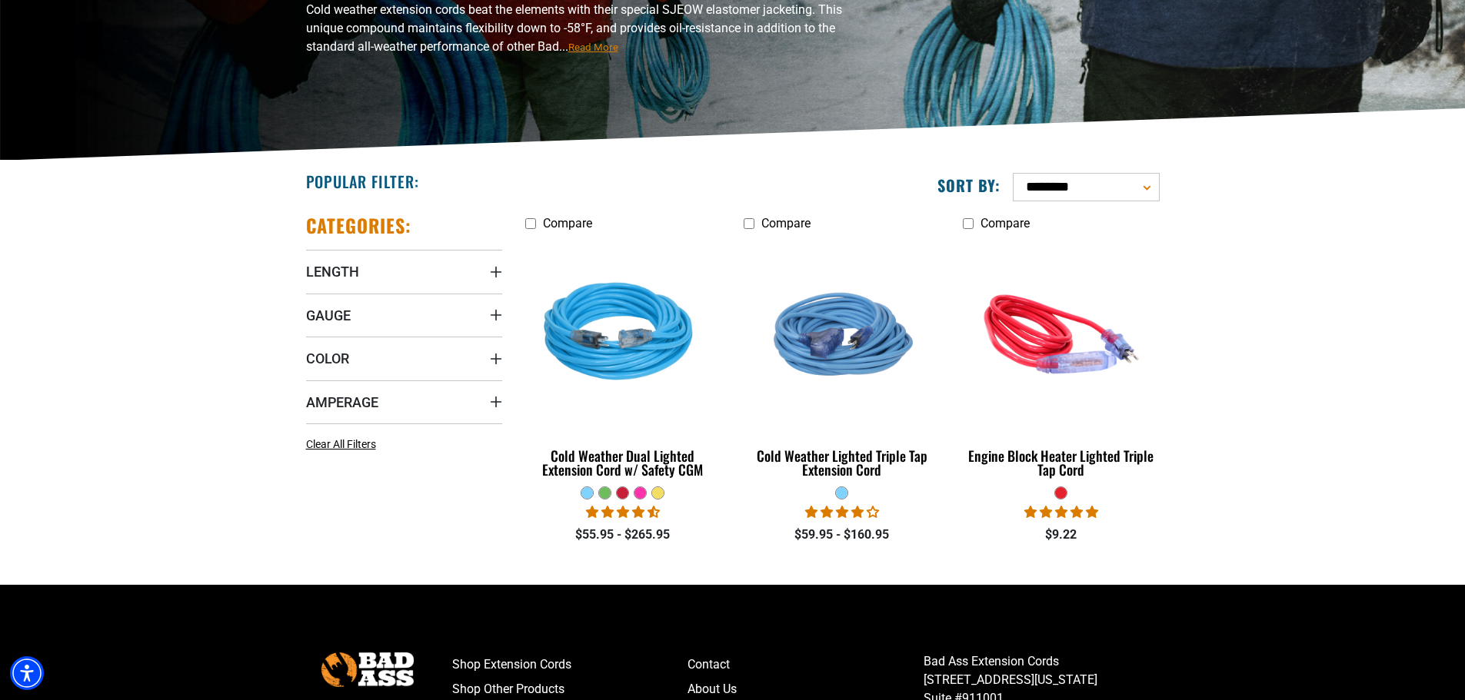
scroll to position [231, 0]
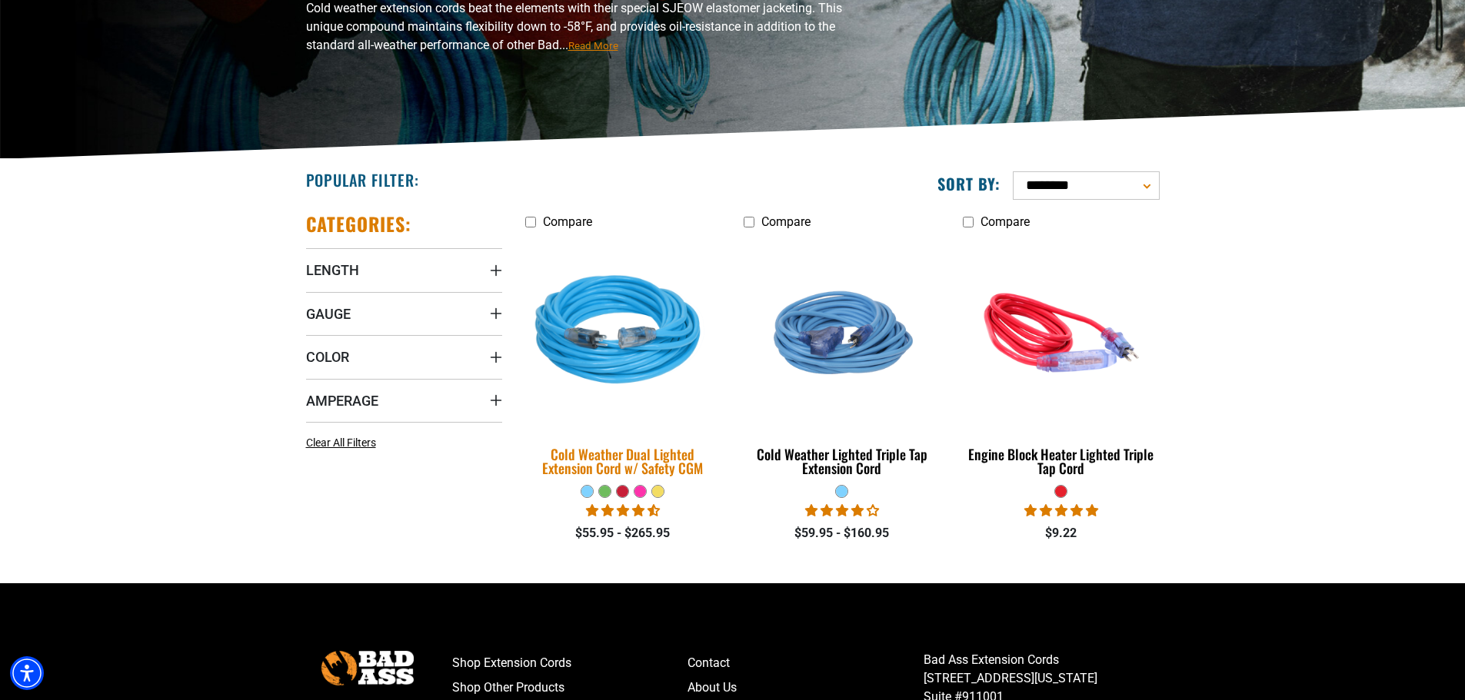
click at [637, 452] on div "Cold Weather Dual Lighted Extension Cord w/ Safety CGM" at bounding box center [623, 461] width 196 height 28
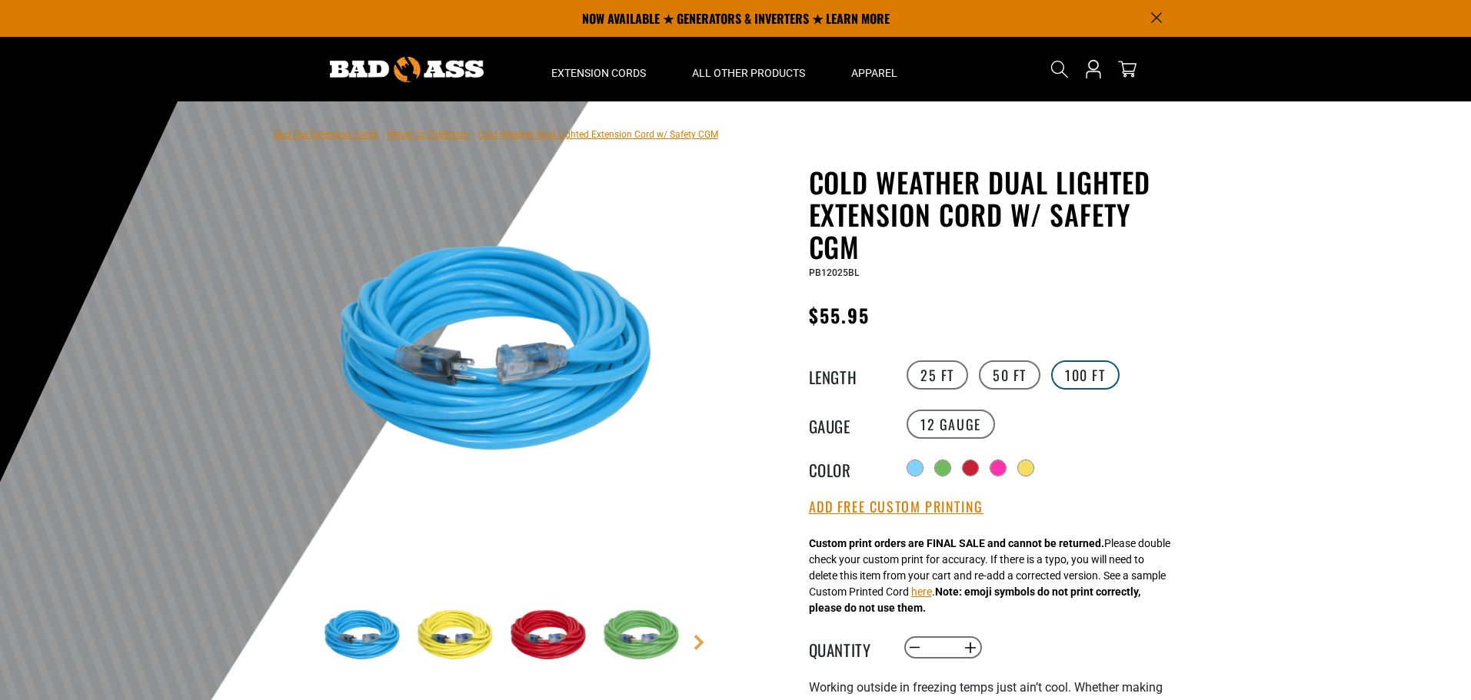
click at [1068, 381] on label "100 FT" at bounding box center [1085, 375] width 68 height 29
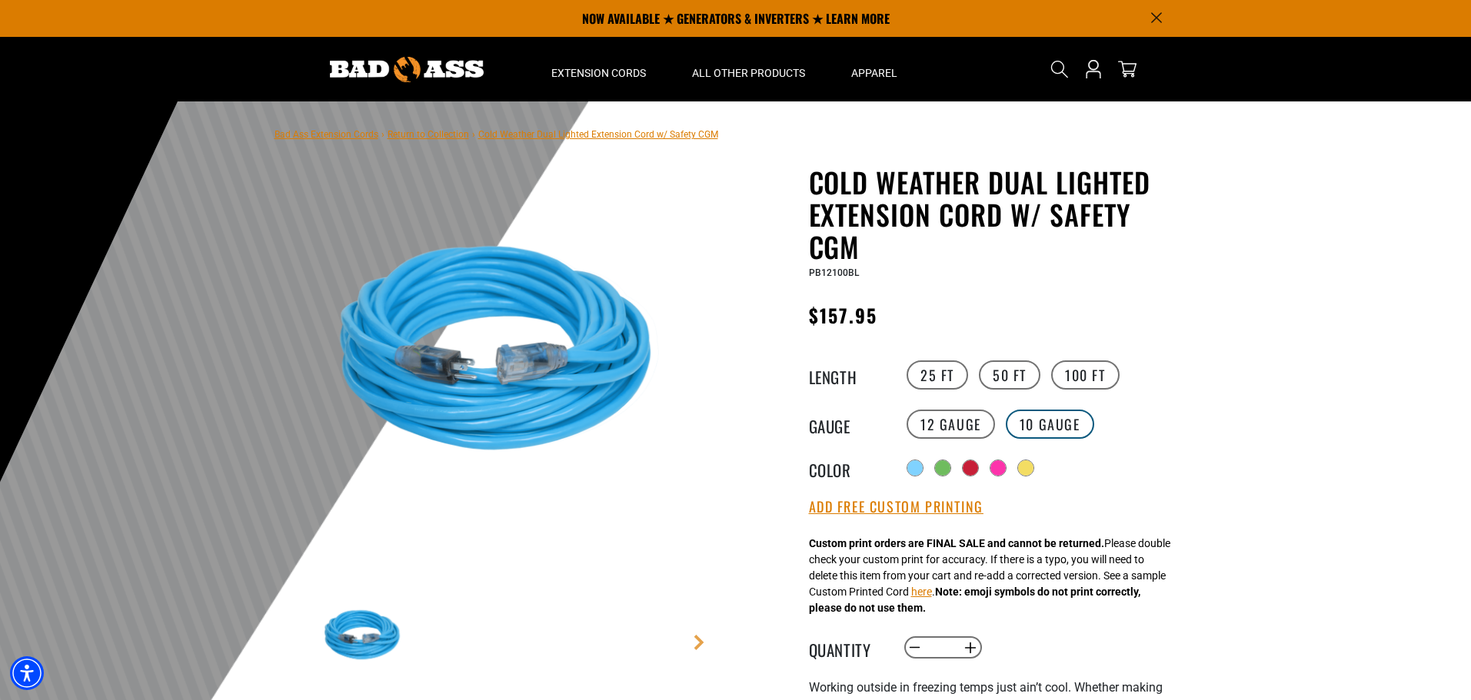
click at [1043, 426] on label "10 Gauge Translation missing: en.products.product.variant_sold_out_or_unavailab…" at bounding box center [1050, 424] width 88 height 29
click at [1000, 380] on label "50 FT" at bounding box center [1010, 375] width 62 height 29
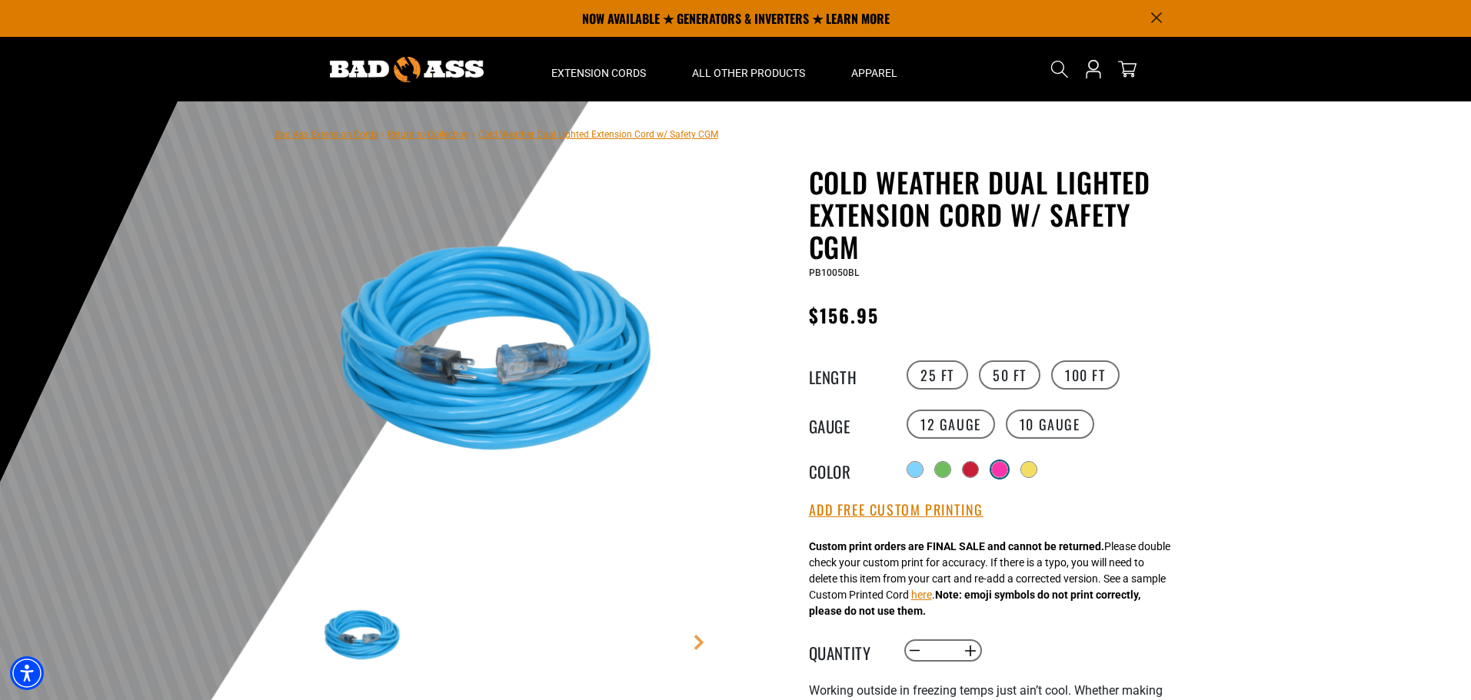
click at [1002, 474] on div at bounding box center [999, 469] width 15 height 15
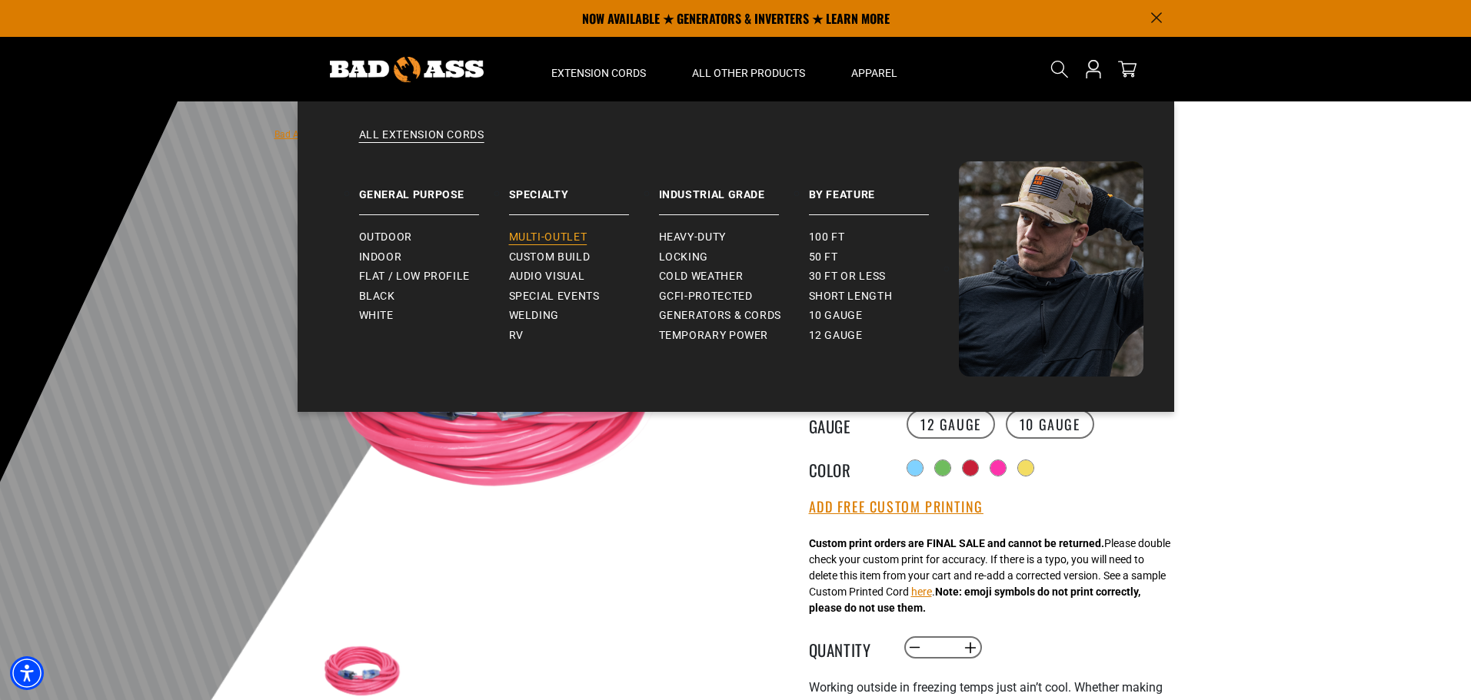
click at [525, 236] on span "Multi-Outlet" at bounding box center [548, 238] width 78 height 14
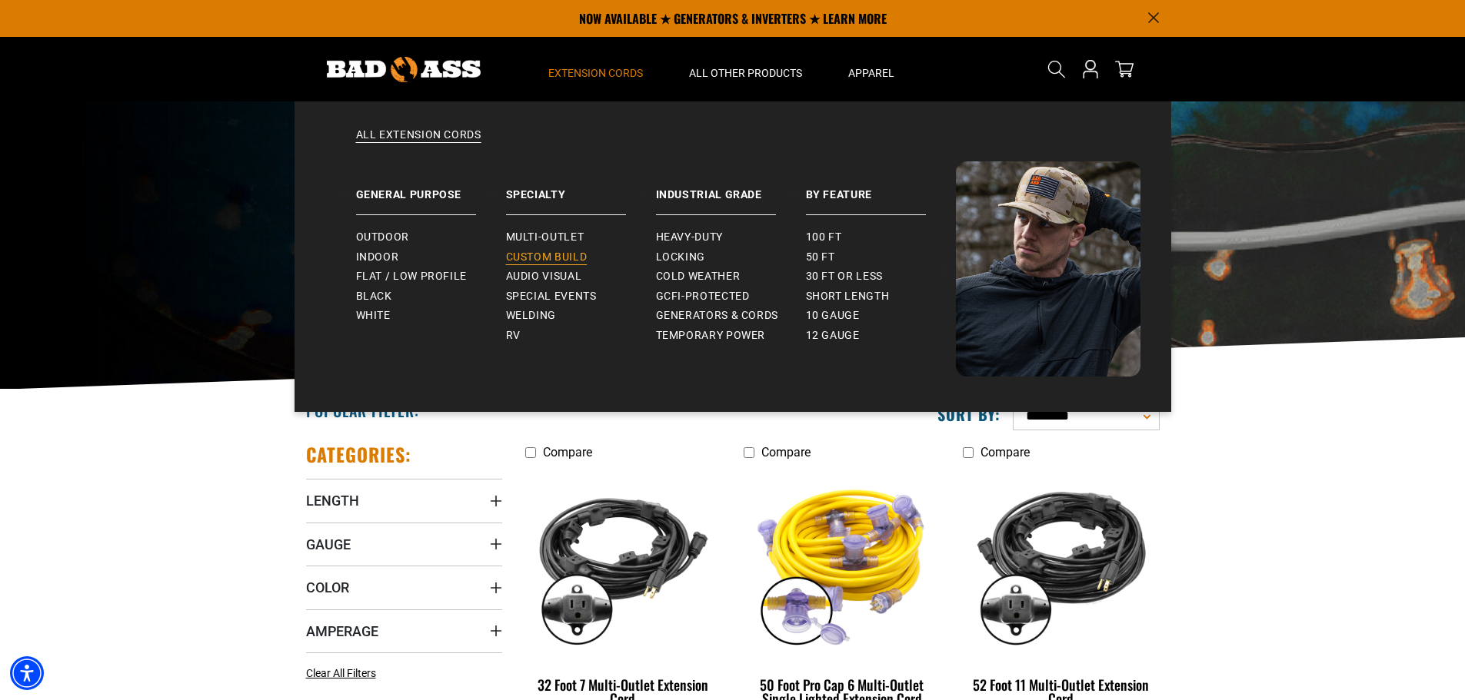
click at [544, 256] on span "Custom Build" at bounding box center [547, 258] width 82 height 14
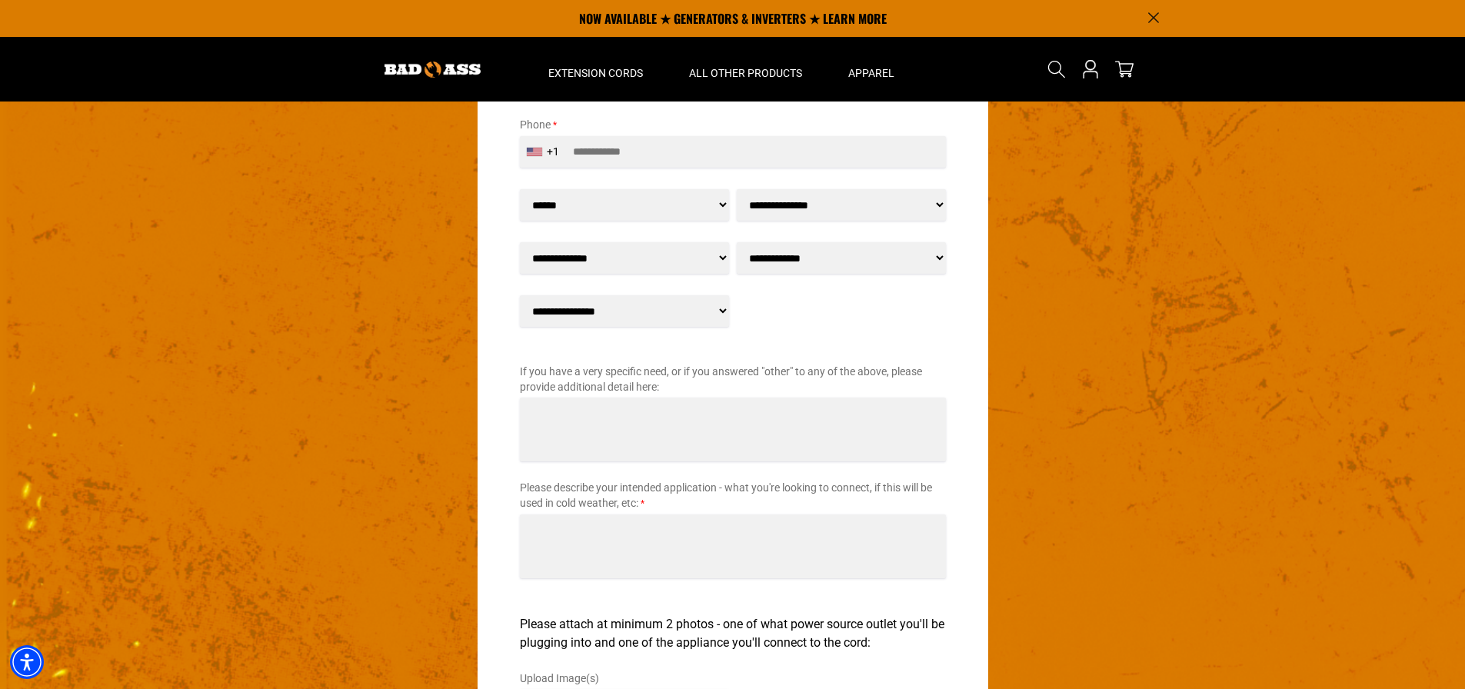
scroll to position [2215, 0]
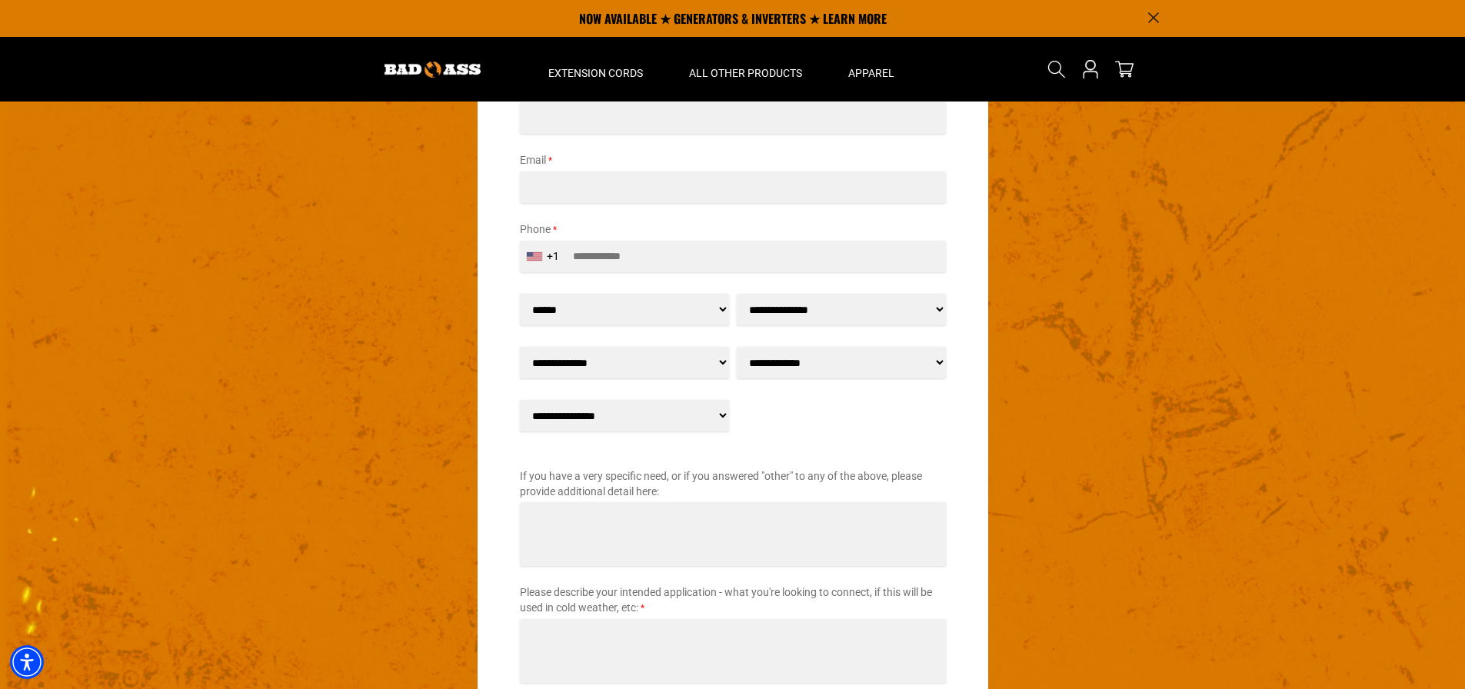
click at [787, 304] on select "**********" at bounding box center [841, 310] width 209 height 32
select select "****"
click at [737, 294] on select "**********" at bounding box center [841, 310] width 209 height 32
click at [682, 314] on select "****** ** ** *** *****" at bounding box center [624, 310] width 209 height 32
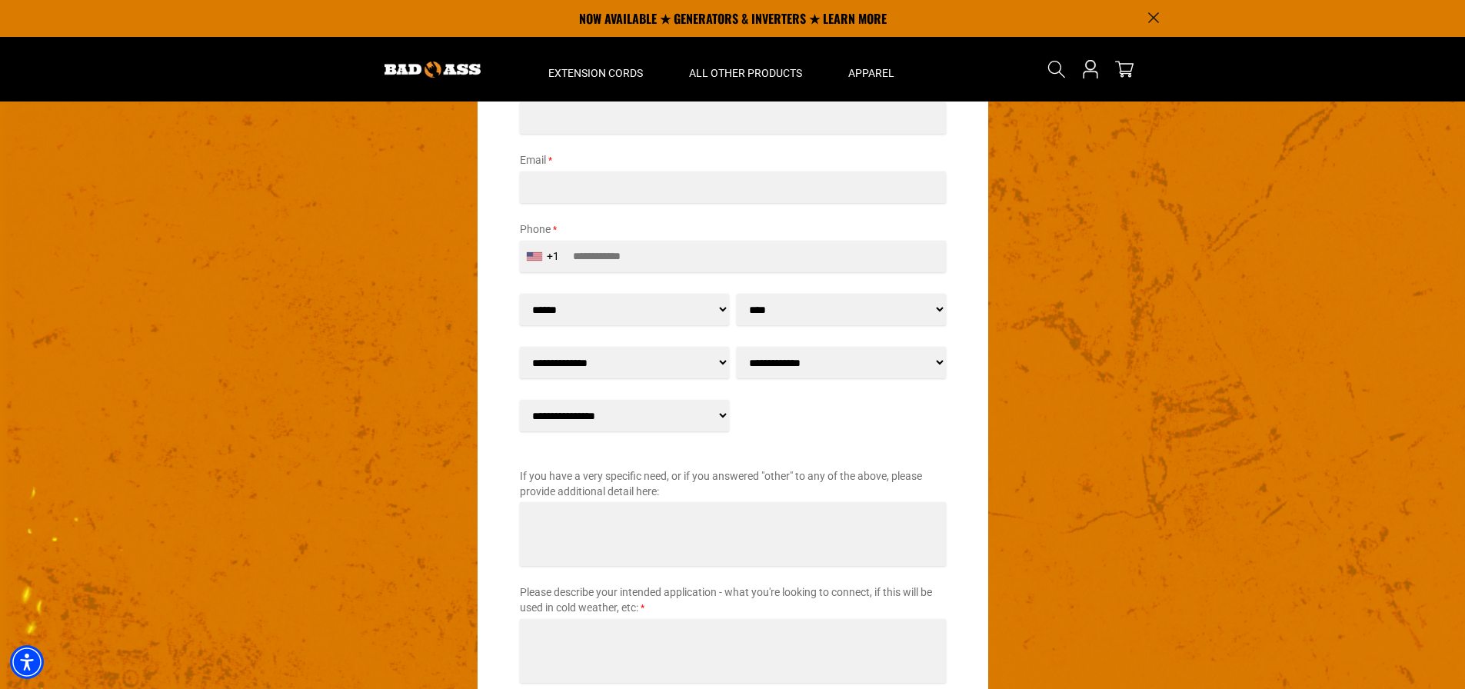
click at [631, 307] on select "****** ** ** *** *****" at bounding box center [624, 310] width 209 height 32
select select "**"
click at [520, 294] on select "****** ** ** *** *****" at bounding box center [624, 310] width 209 height 32
click at [579, 363] on select "**********" at bounding box center [624, 363] width 209 height 32
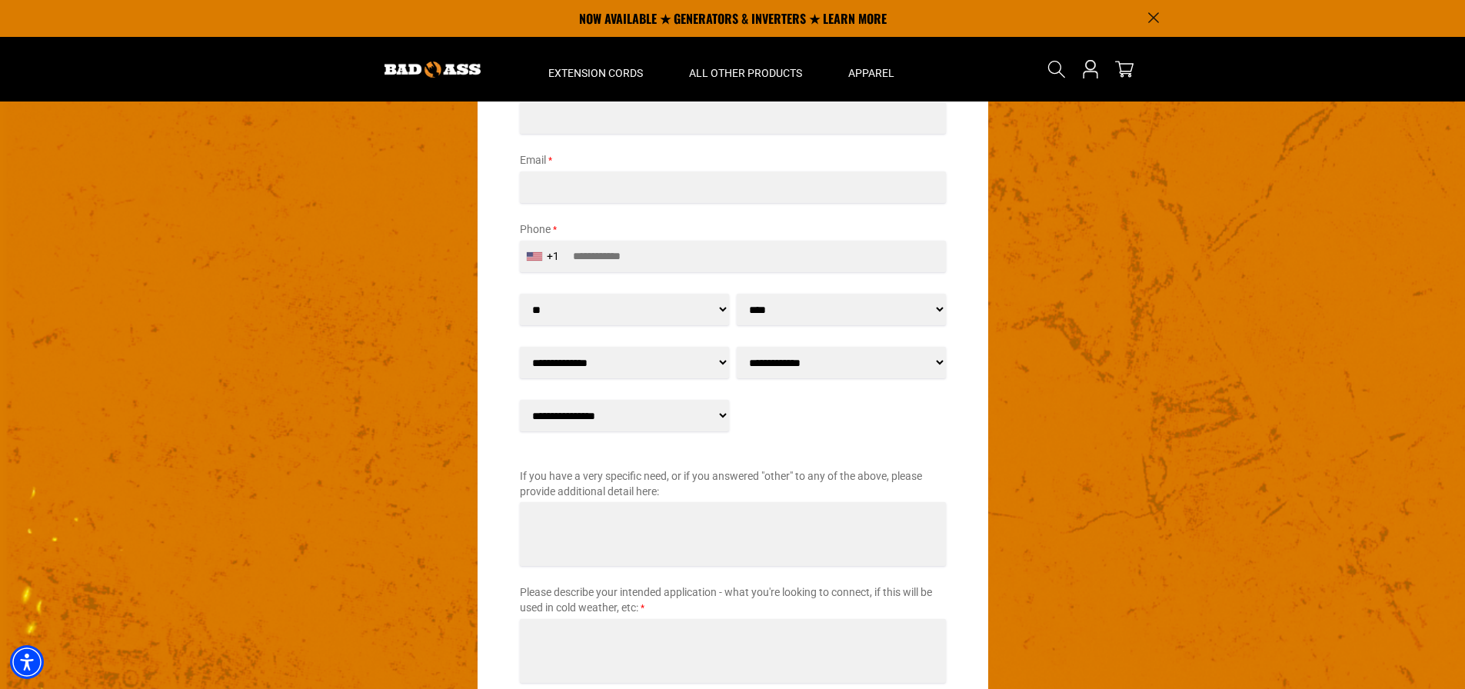
click at [794, 368] on select "**********" at bounding box center [841, 363] width 209 height 32
click at [658, 397] on div "**********" at bounding box center [624, 414] width 217 height 35
click at [659, 409] on select "**********" at bounding box center [624, 416] width 209 height 32
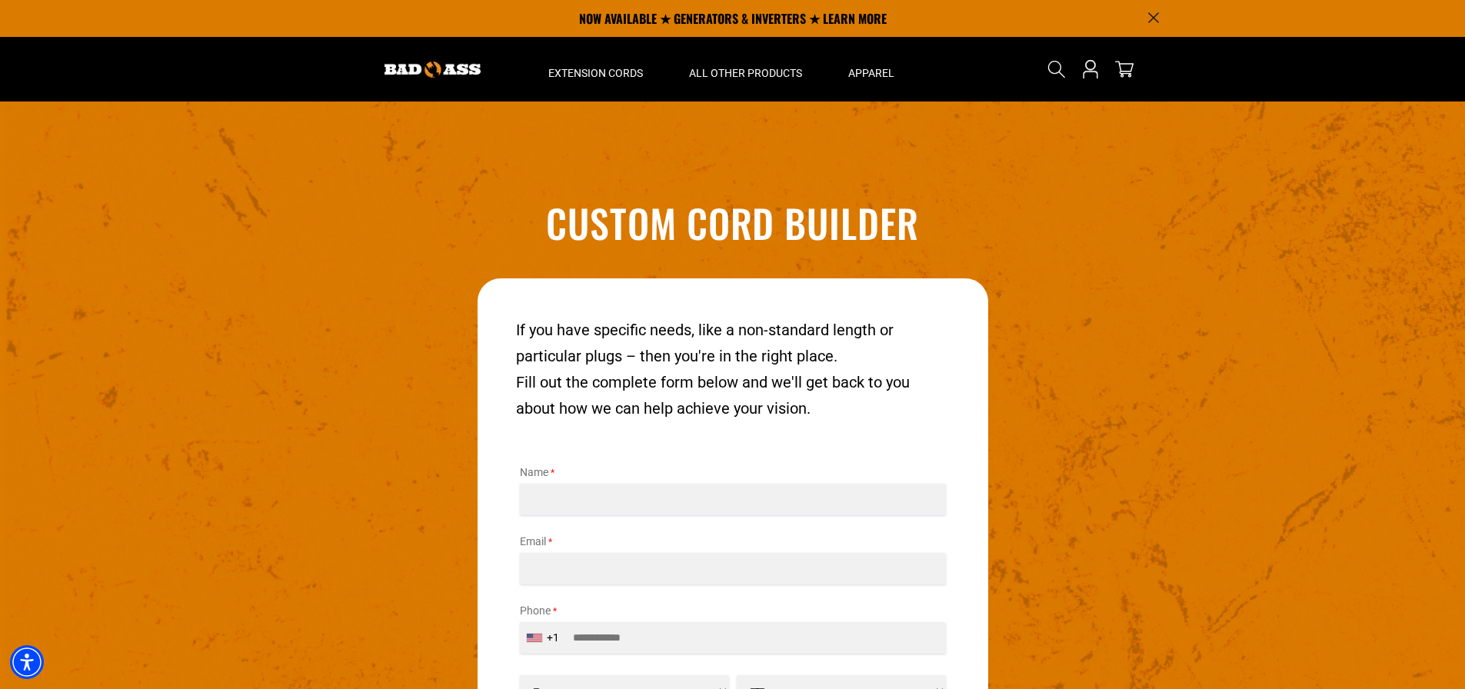
scroll to position [1600, 0]
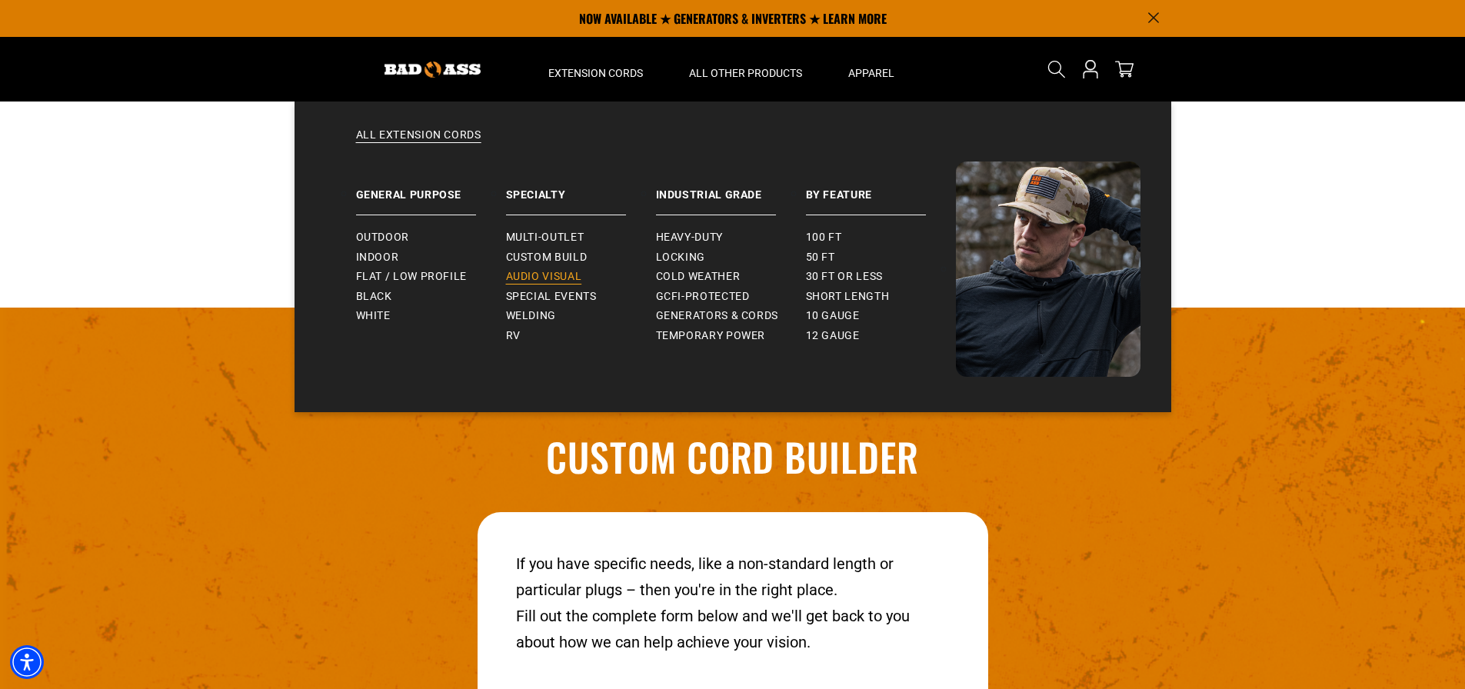
click at [530, 274] on span "Audio Visual" at bounding box center [544, 277] width 76 height 14
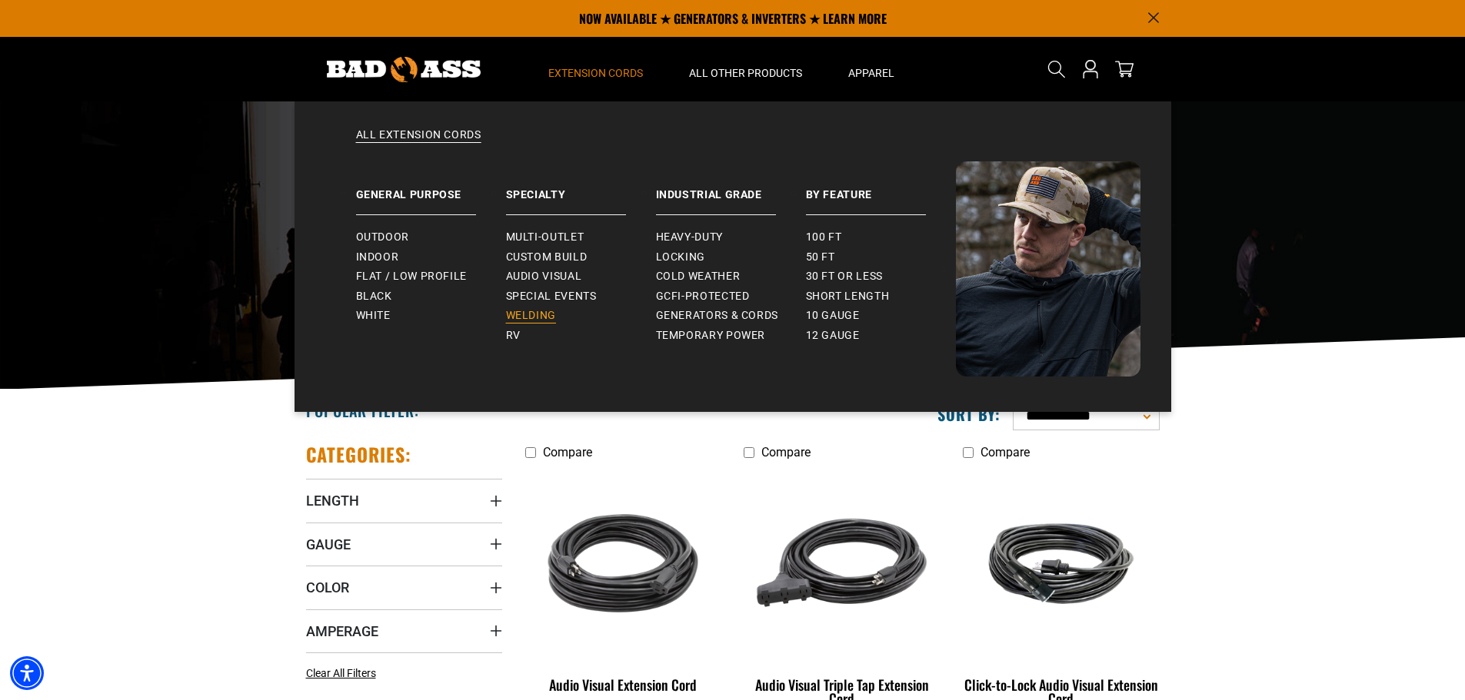
click at [509, 317] on span "Welding" at bounding box center [531, 316] width 50 height 14
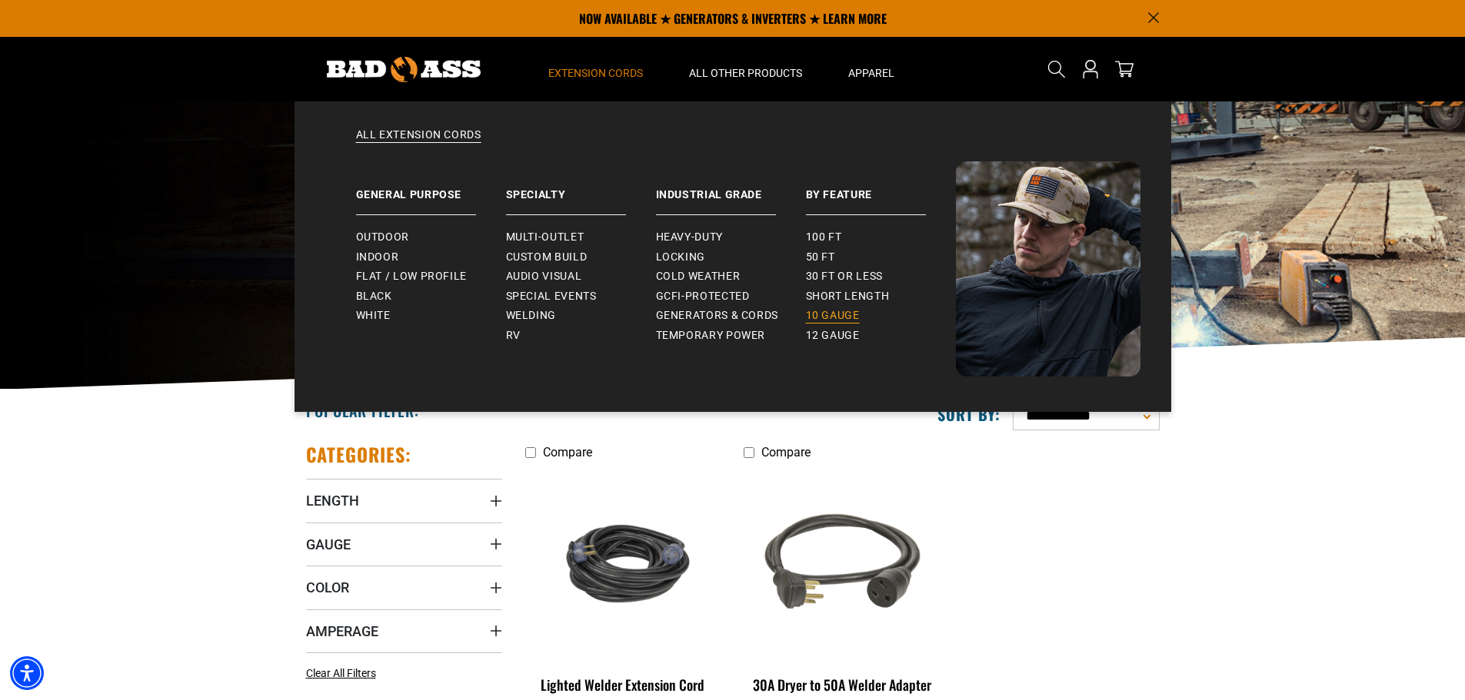
click at [837, 318] on span "10 gauge" at bounding box center [833, 316] width 54 height 14
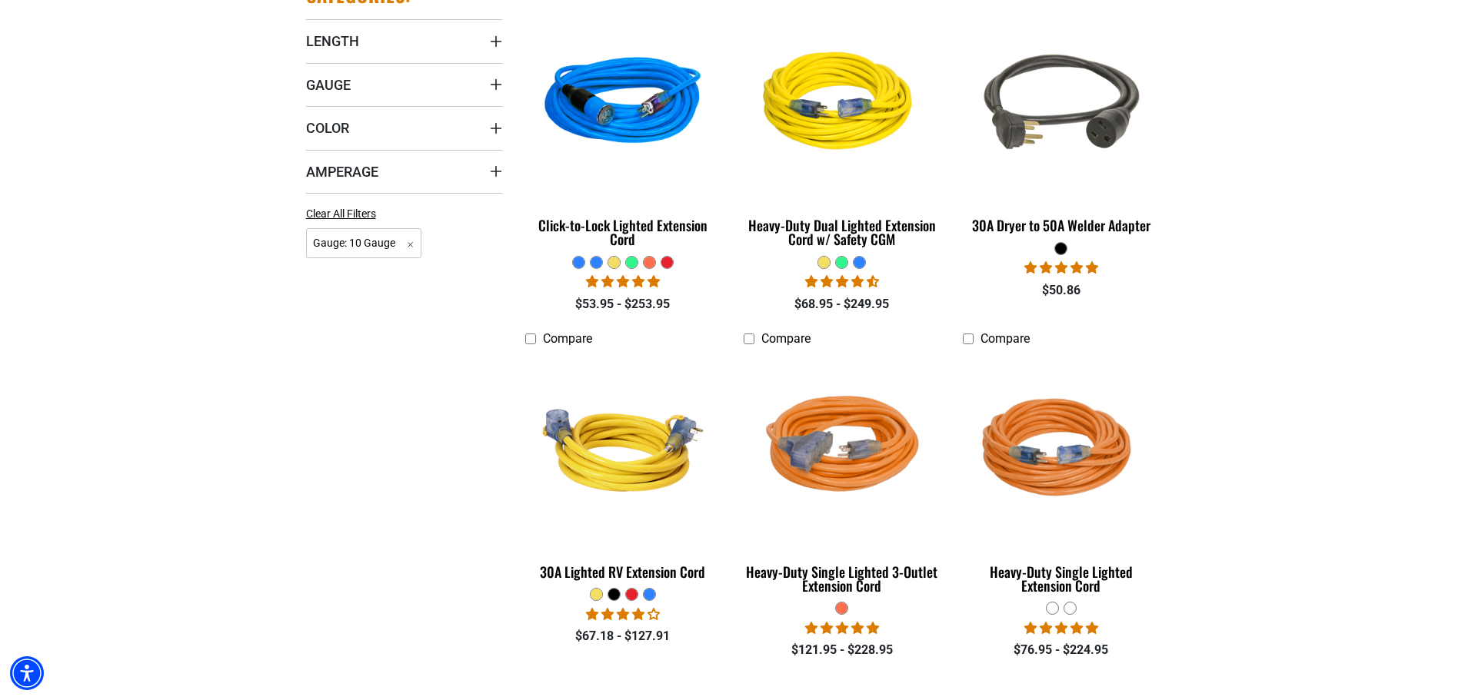
scroll to position [461, 0]
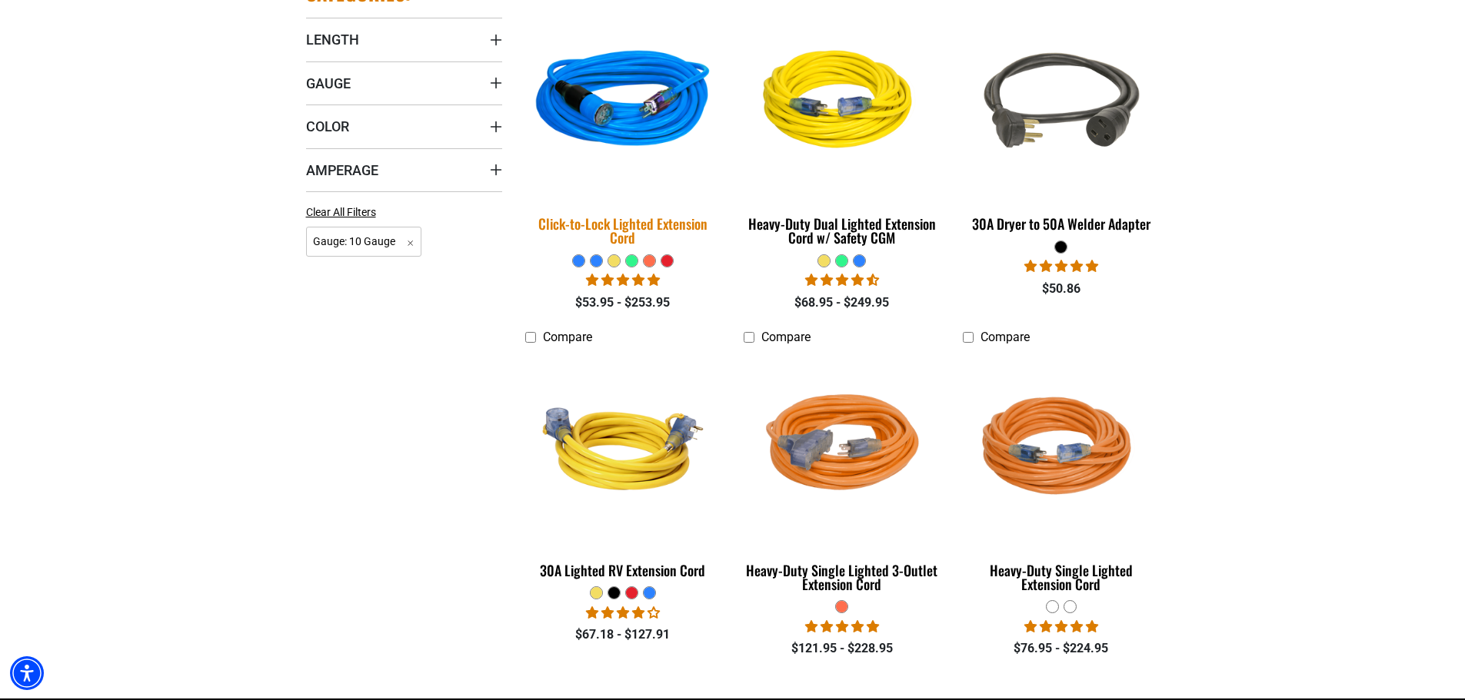
click at [666, 223] on div "Click-to-Lock Lighted Extension Cord" at bounding box center [623, 231] width 196 height 28
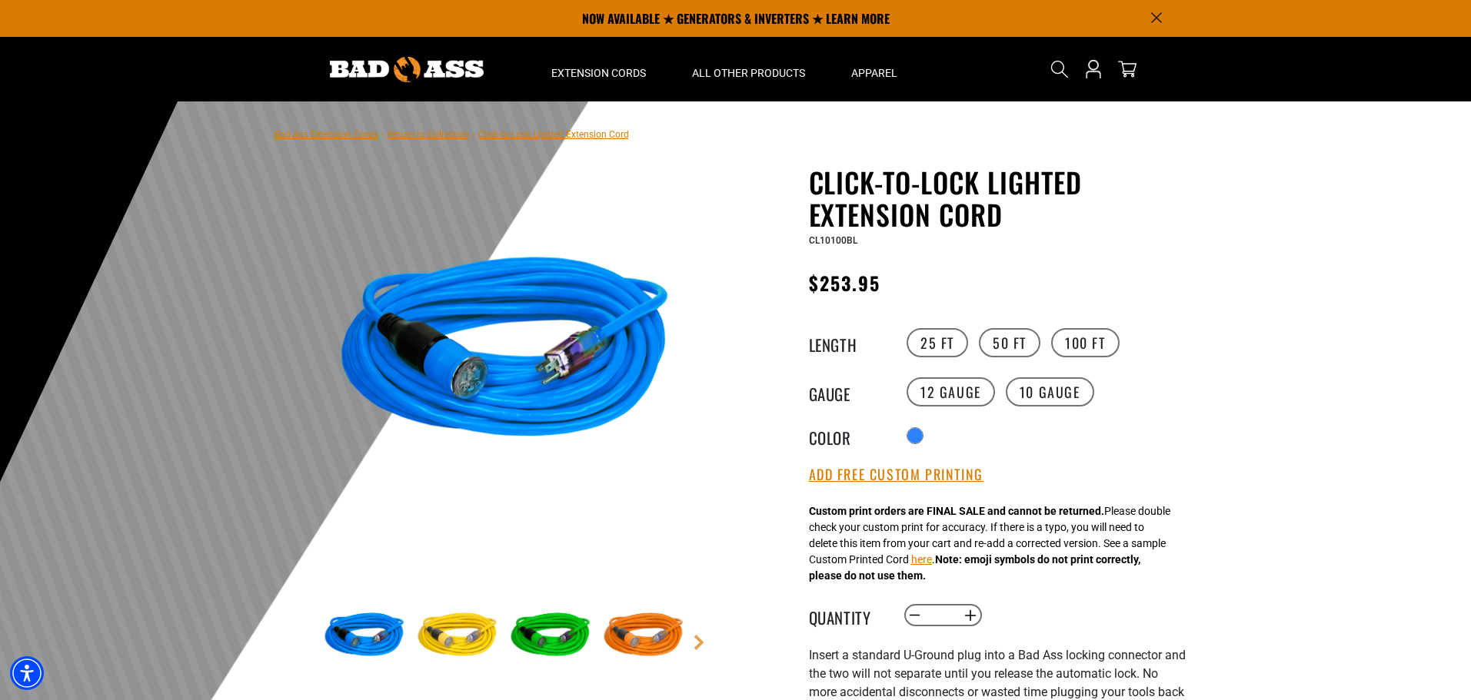
click at [462, 640] on img at bounding box center [457, 636] width 89 height 89
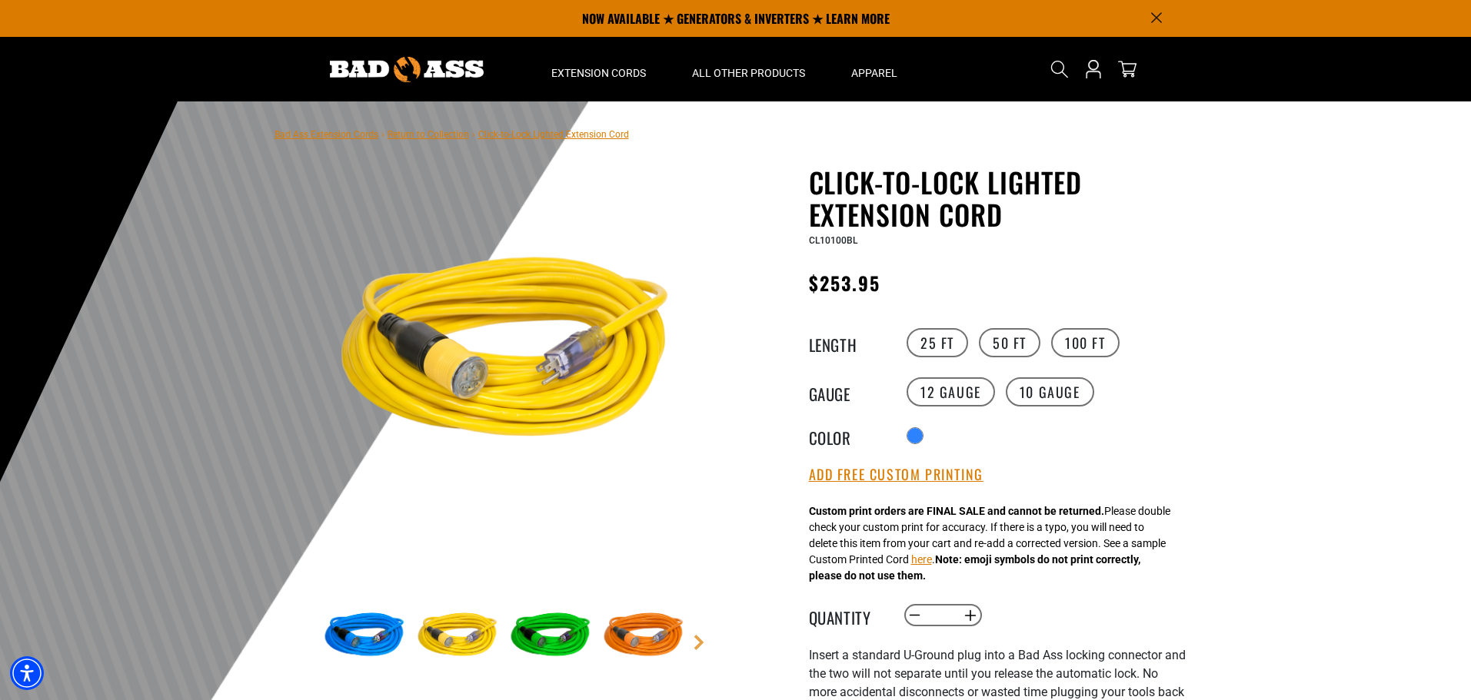
click at [388, 633] on img at bounding box center [364, 636] width 89 height 89
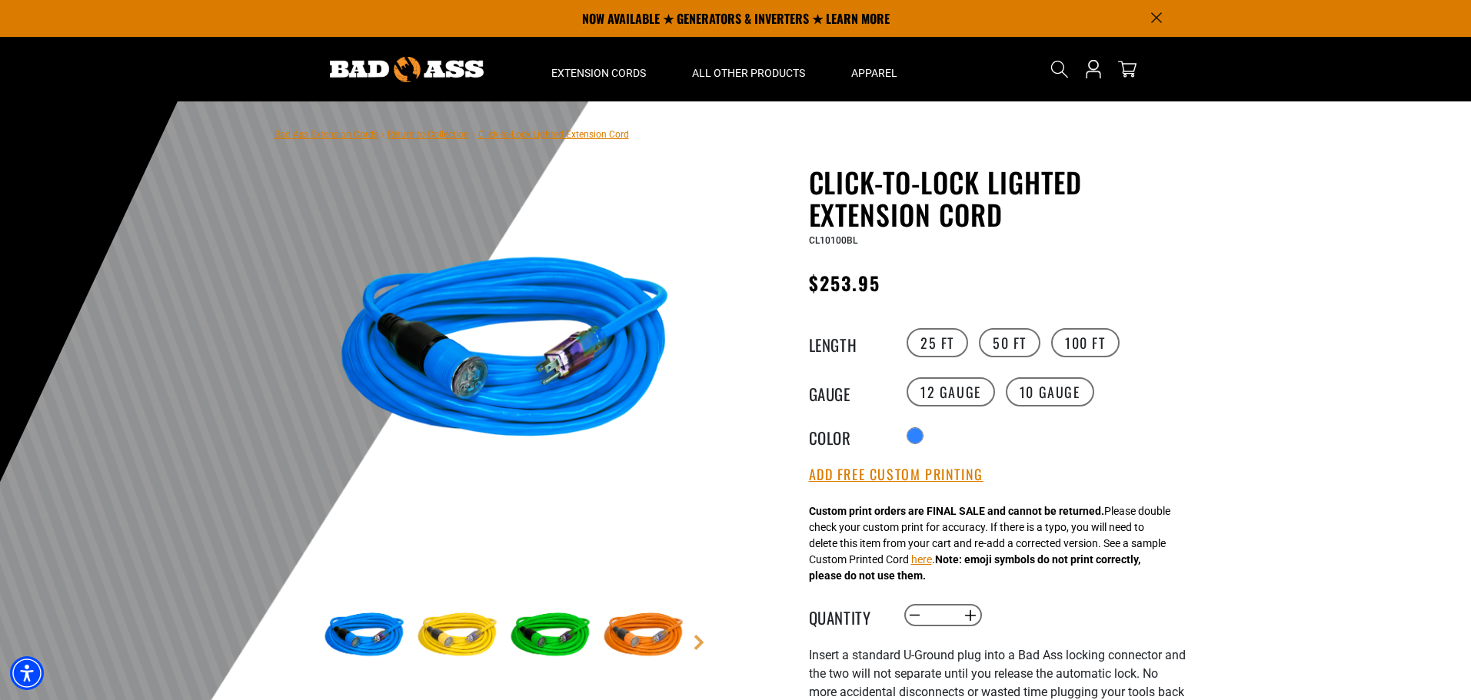
click at [572, 641] on img at bounding box center [550, 636] width 89 height 89
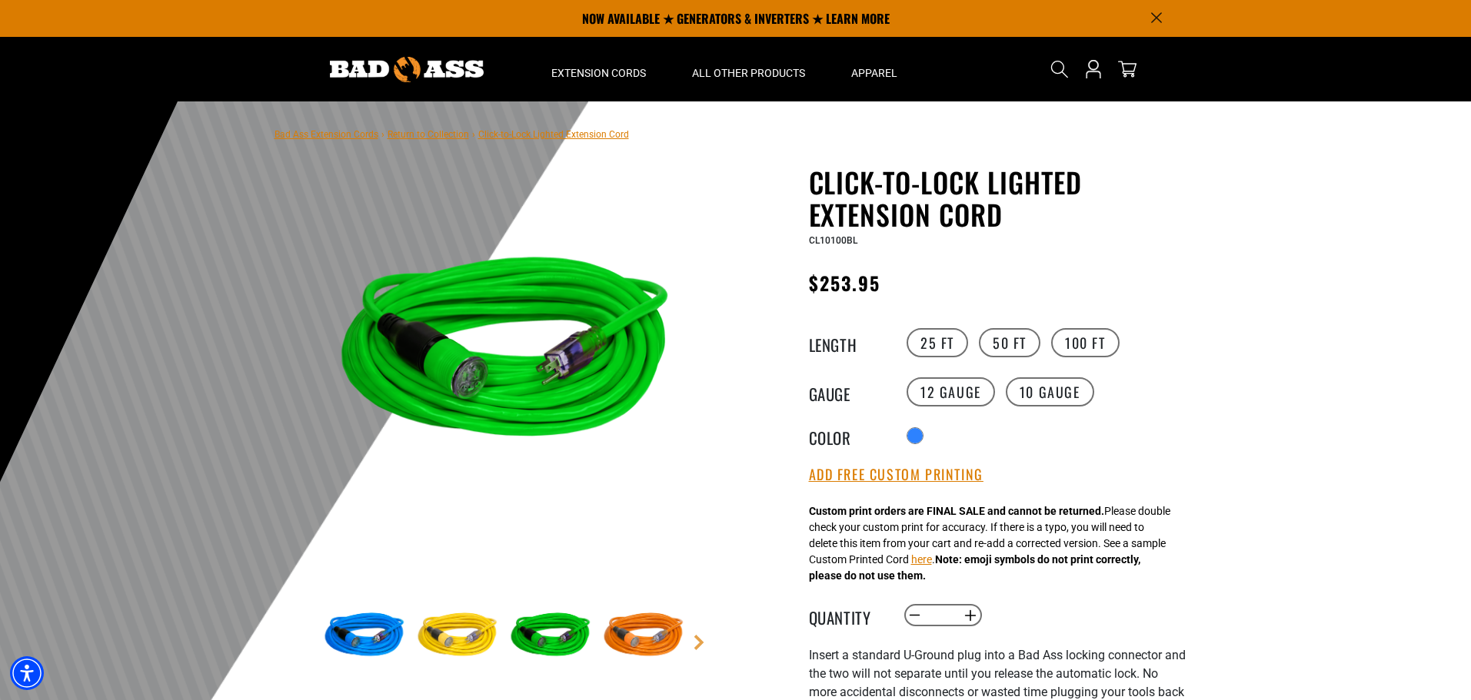
click at [632, 642] on img at bounding box center [643, 636] width 89 height 89
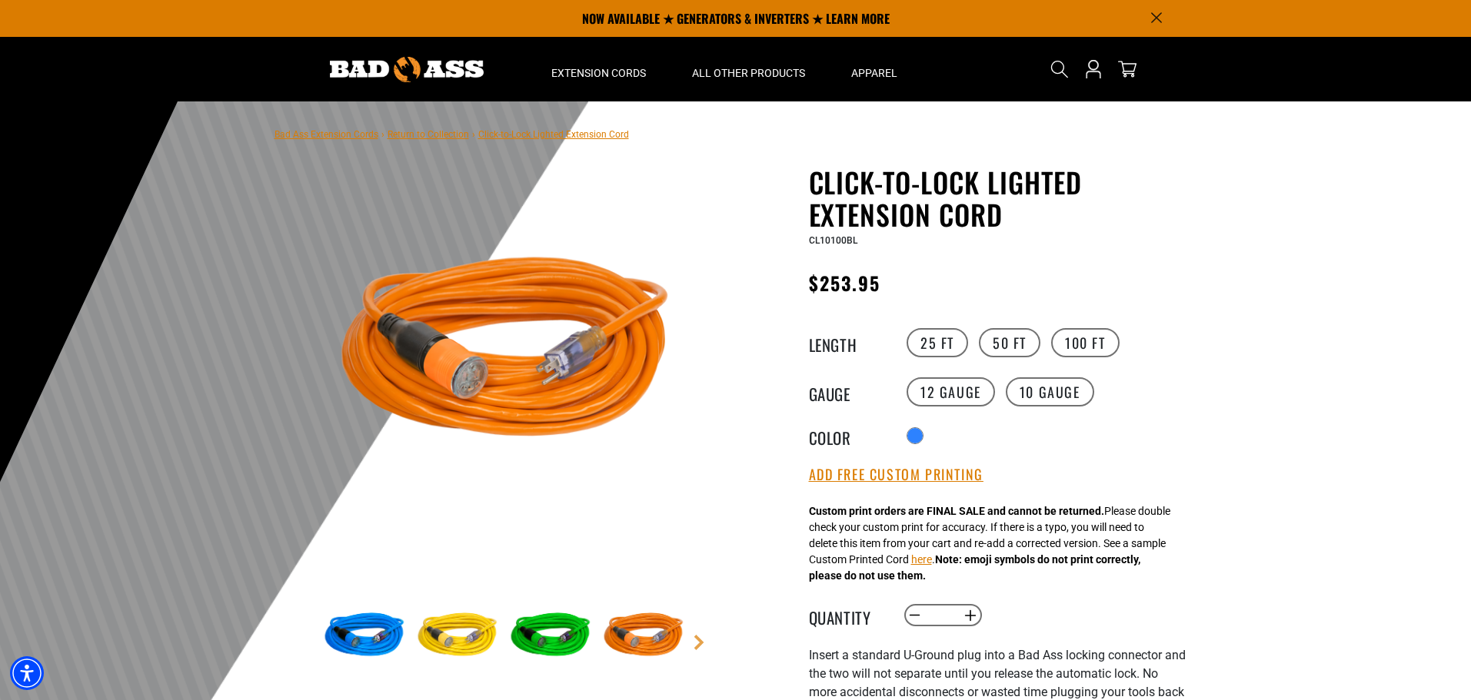
click at [559, 644] on img at bounding box center [550, 636] width 89 height 89
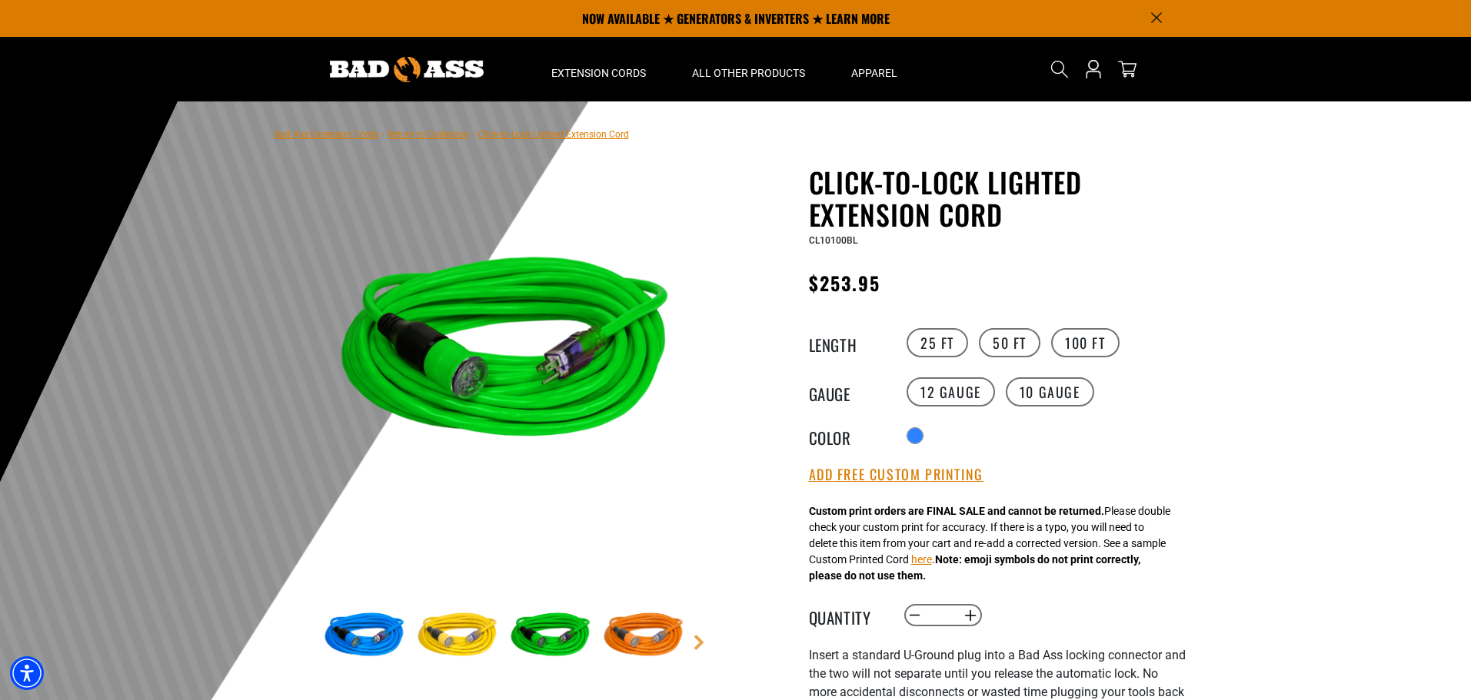
click at [371, 625] on img at bounding box center [364, 636] width 89 height 89
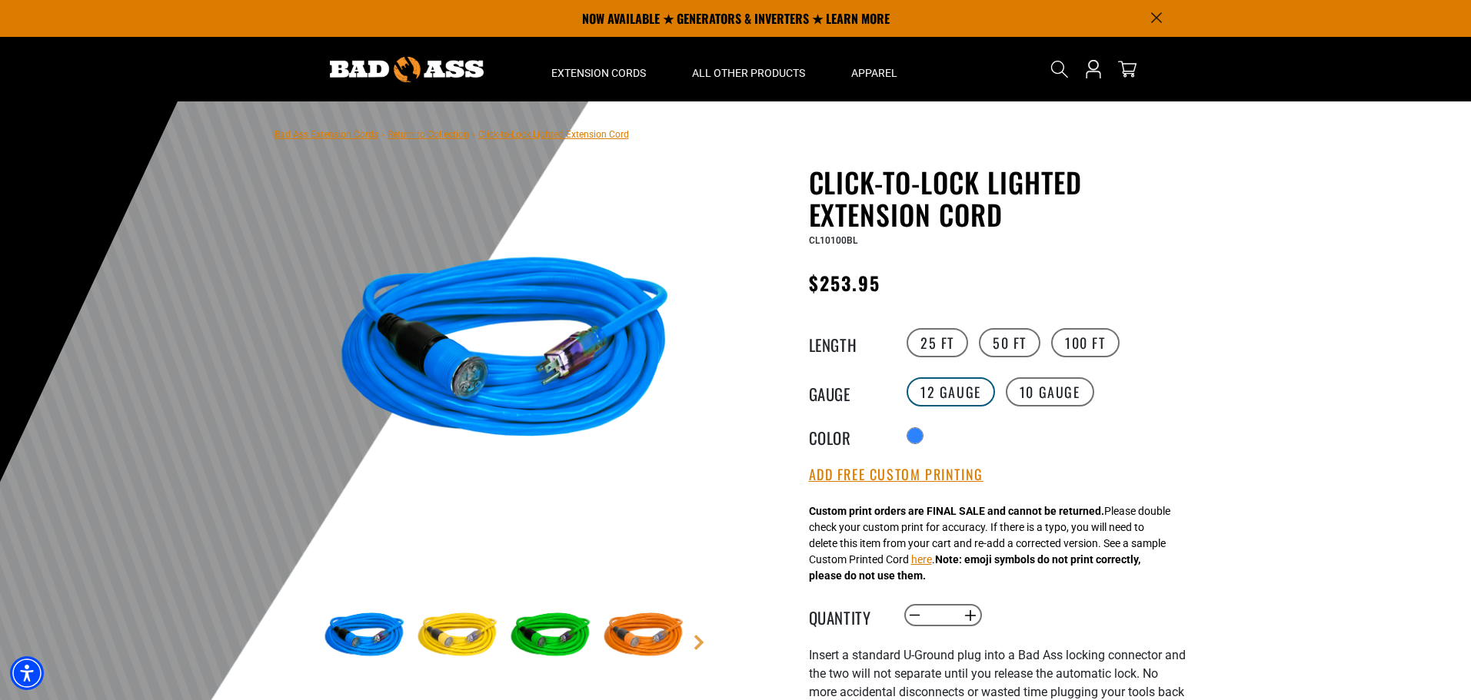
drag, startPoint x: 940, startPoint y: 407, endPoint x: 940, endPoint y: 398, distance: 8.5
click at [940, 398] on div "12 Gauge 10 Gauge" at bounding box center [1044, 392] width 283 height 34
click at [940, 398] on label "12 Gauge" at bounding box center [951, 392] width 88 height 29
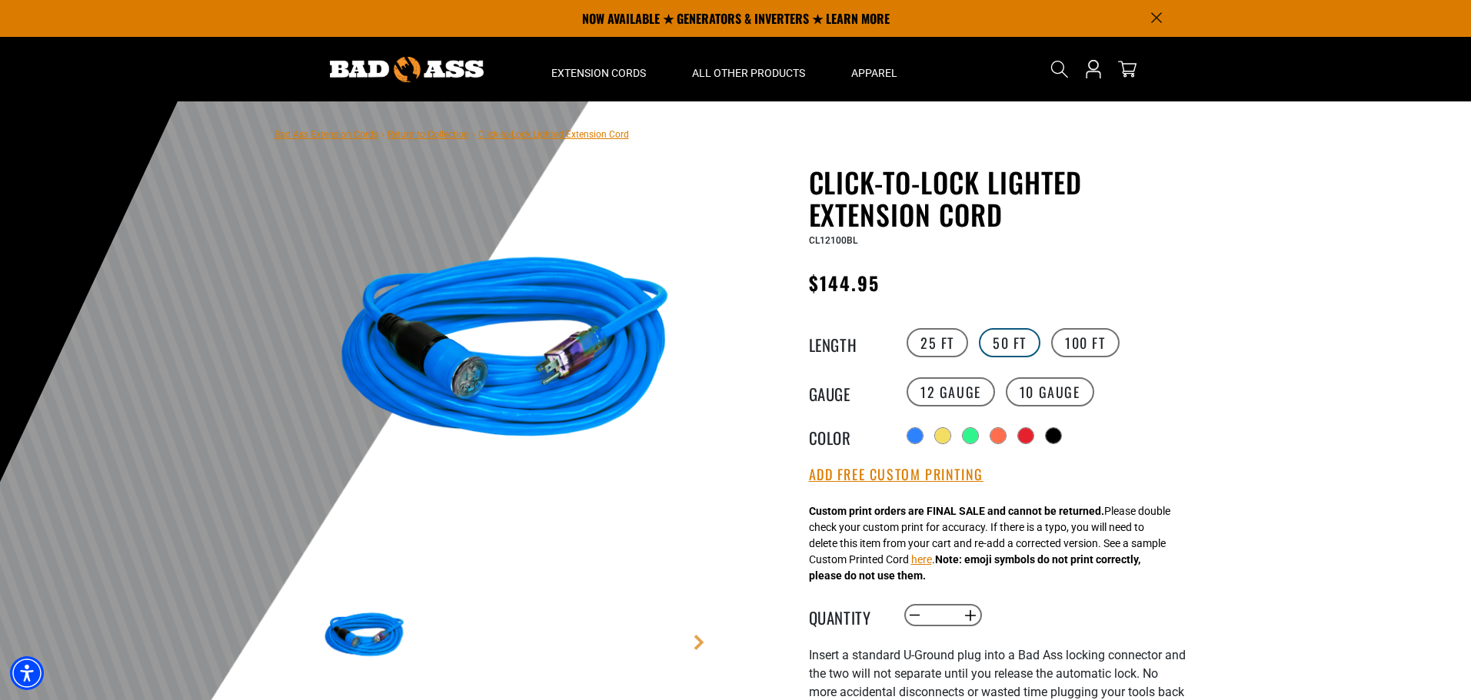
click at [994, 345] on label "50 FT" at bounding box center [1010, 342] width 62 height 29
click at [950, 355] on label "25 FT" at bounding box center [938, 342] width 62 height 29
click at [990, 353] on label "50 FT" at bounding box center [1010, 342] width 62 height 29
click at [1077, 346] on label "100 FT" at bounding box center [1085, 342] width 68 height 29
click at [969, 392] on label "12 Gauge" at bounding box center [951, 392] width 88 height 29
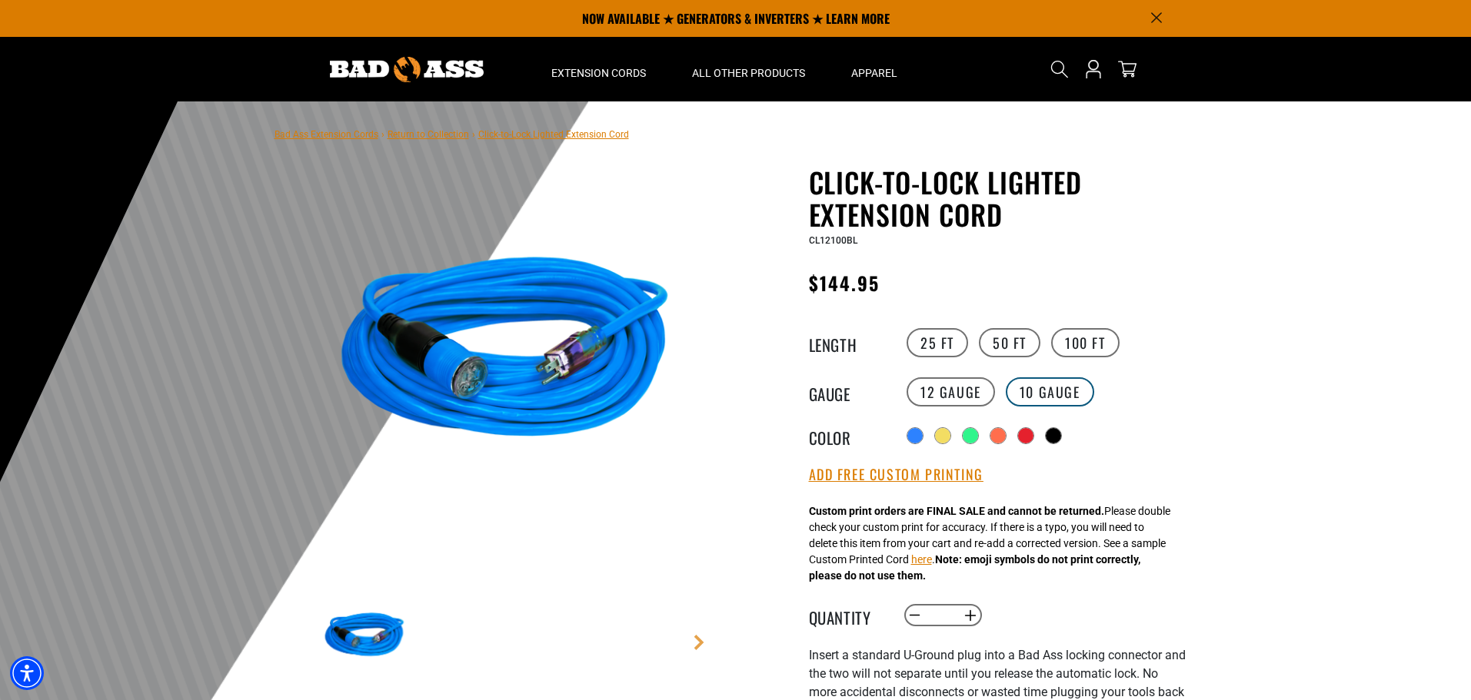
click at [1018, 390] on label "10 Gauge" at bounding box center [1050, 392] width 88 height 29
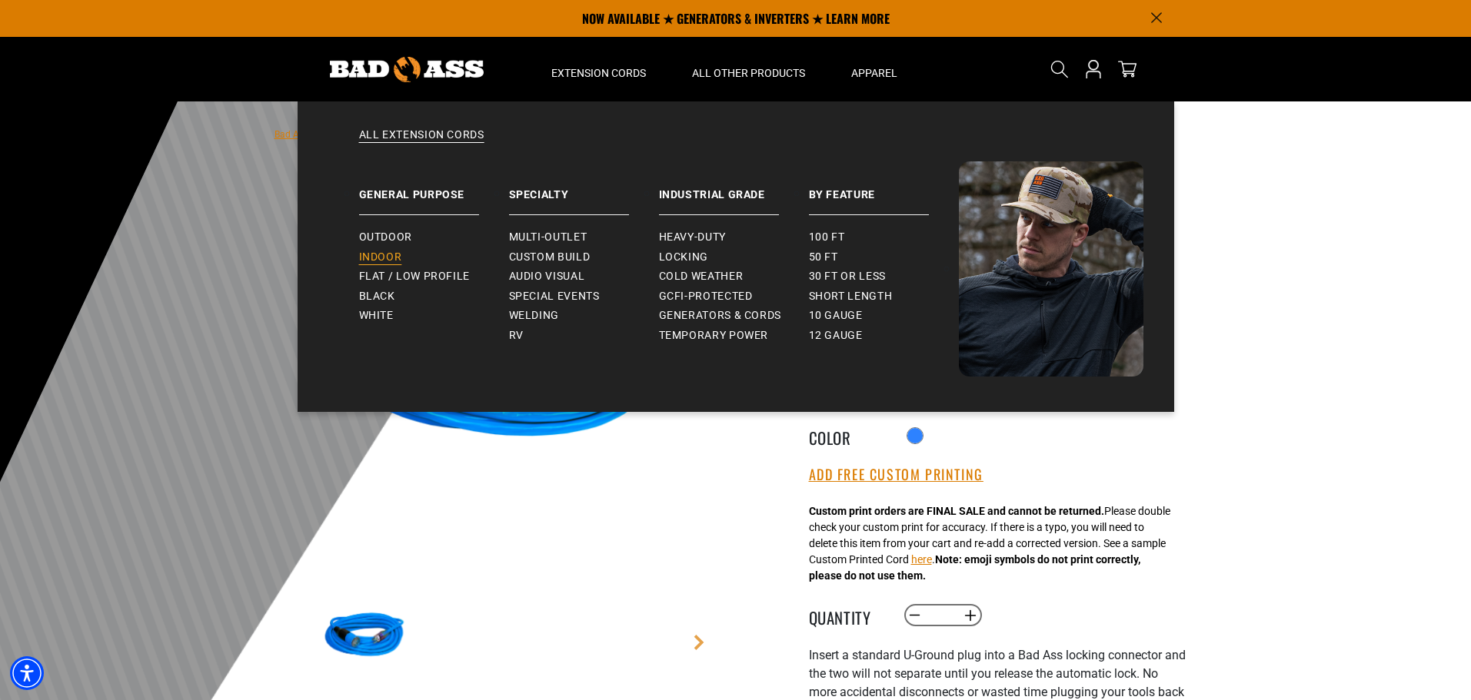
click at [397, 253] on span "Indoor" at bounding box center [380, 258] width 43 height 14
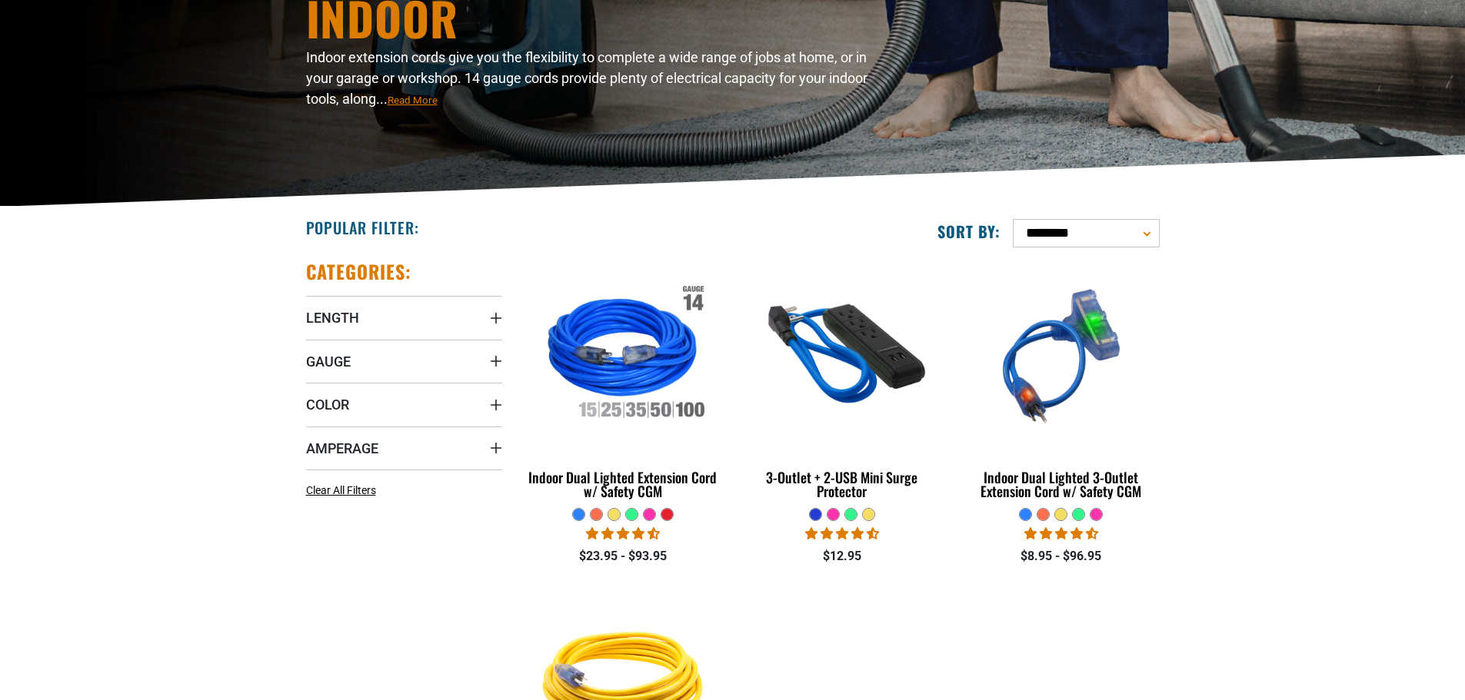
scroll to position [231, 0]
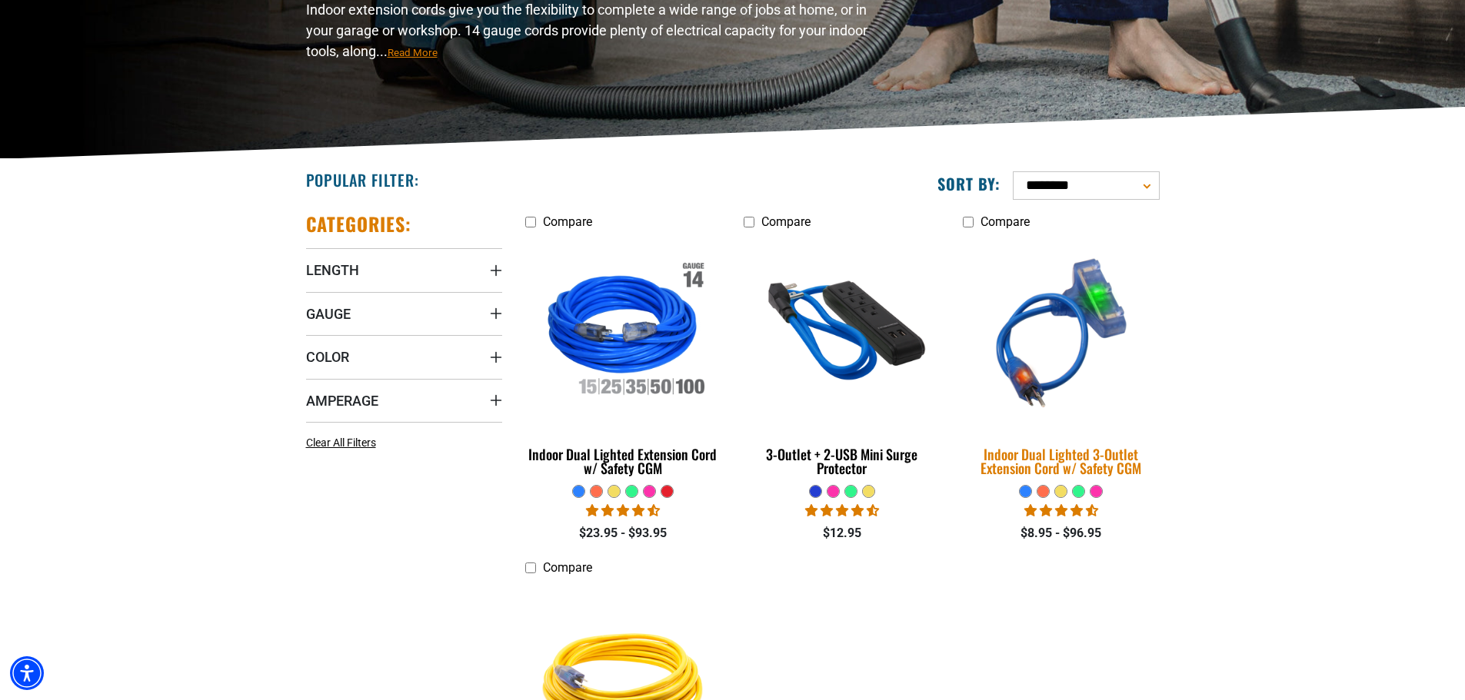
click at [1082, 467] on div "Indoor Dual Lighted 3-Outlet Extension Cord w/ Safety CGM" at bounding box center [1061, 461] width 196 height 28
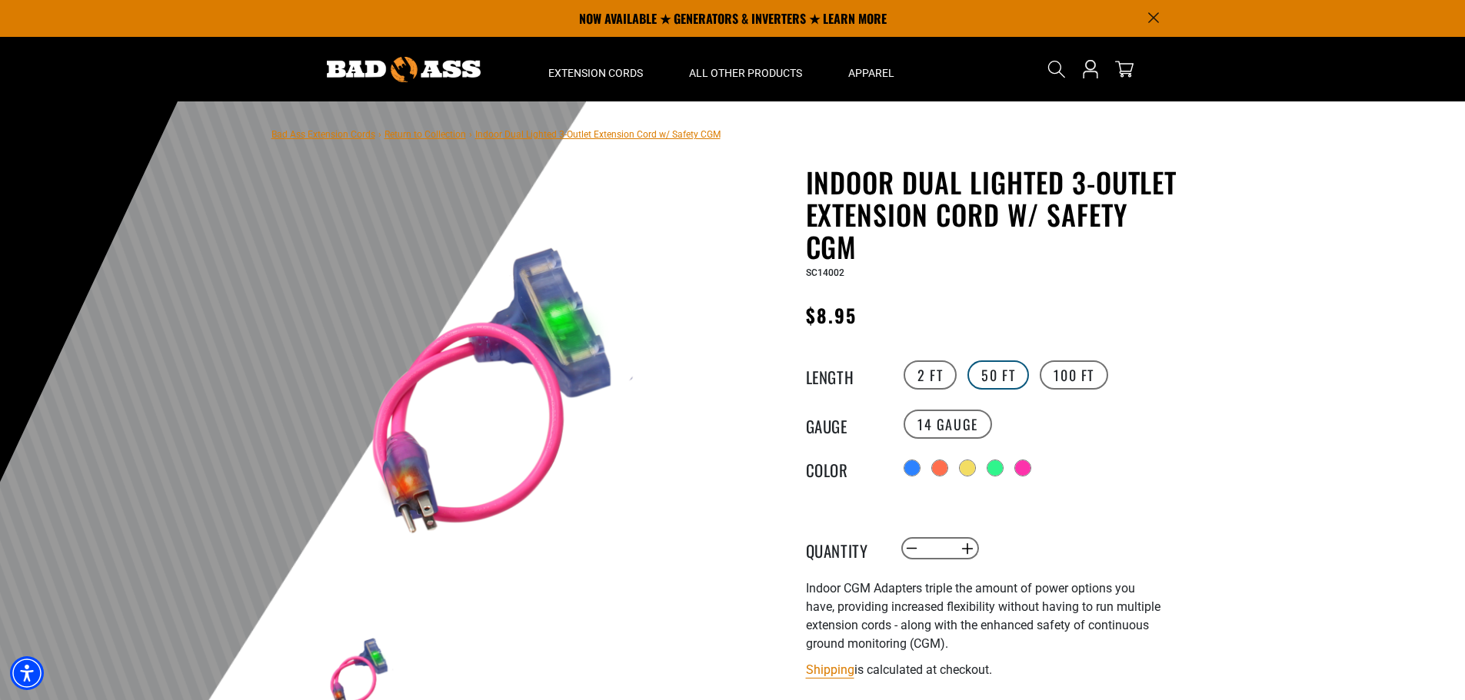
click at [1012, 381] on label "50 FT" at bounding box center [998, 375] width 62 height 29
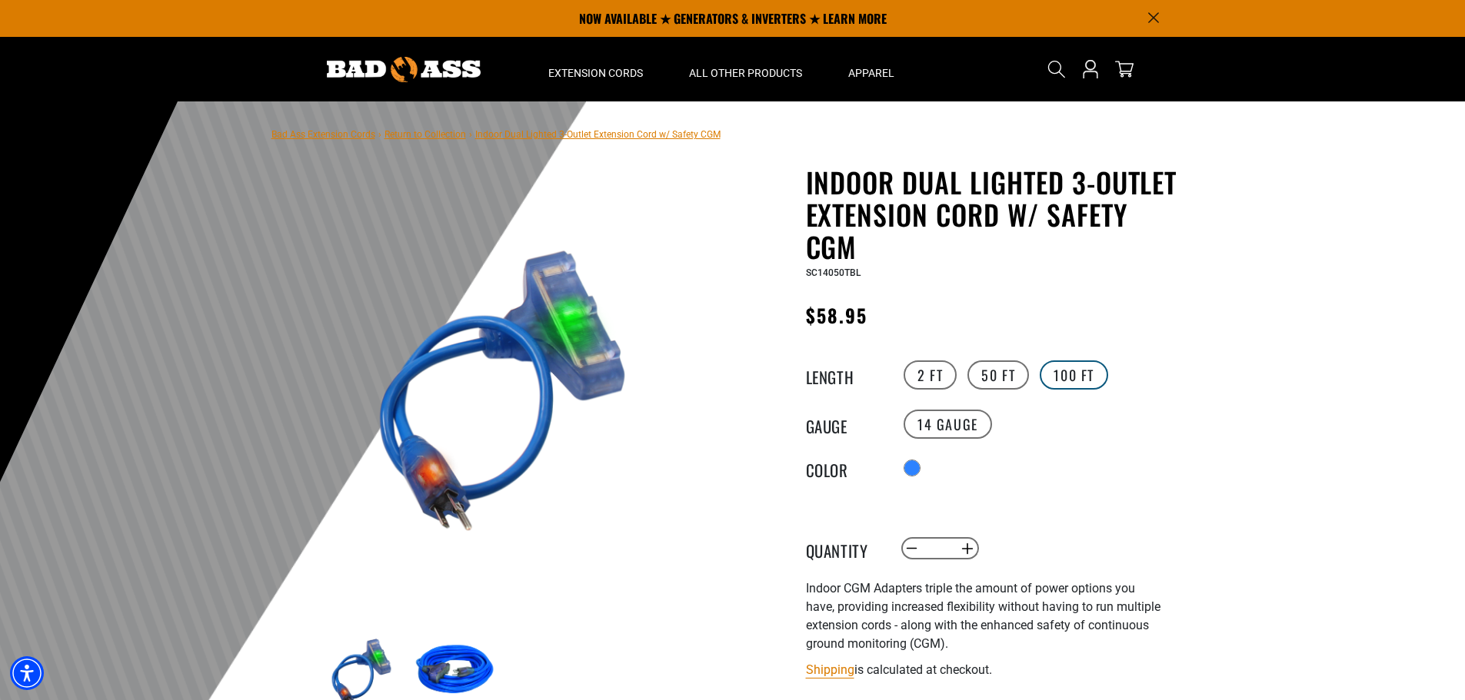
click at [1061, 378] on label "100 FT" at bounding box center [1074, 375] width 68 height 29
click at [946, 383] on label "2 FT" at bounding box center [929, 375] width 53 height 29
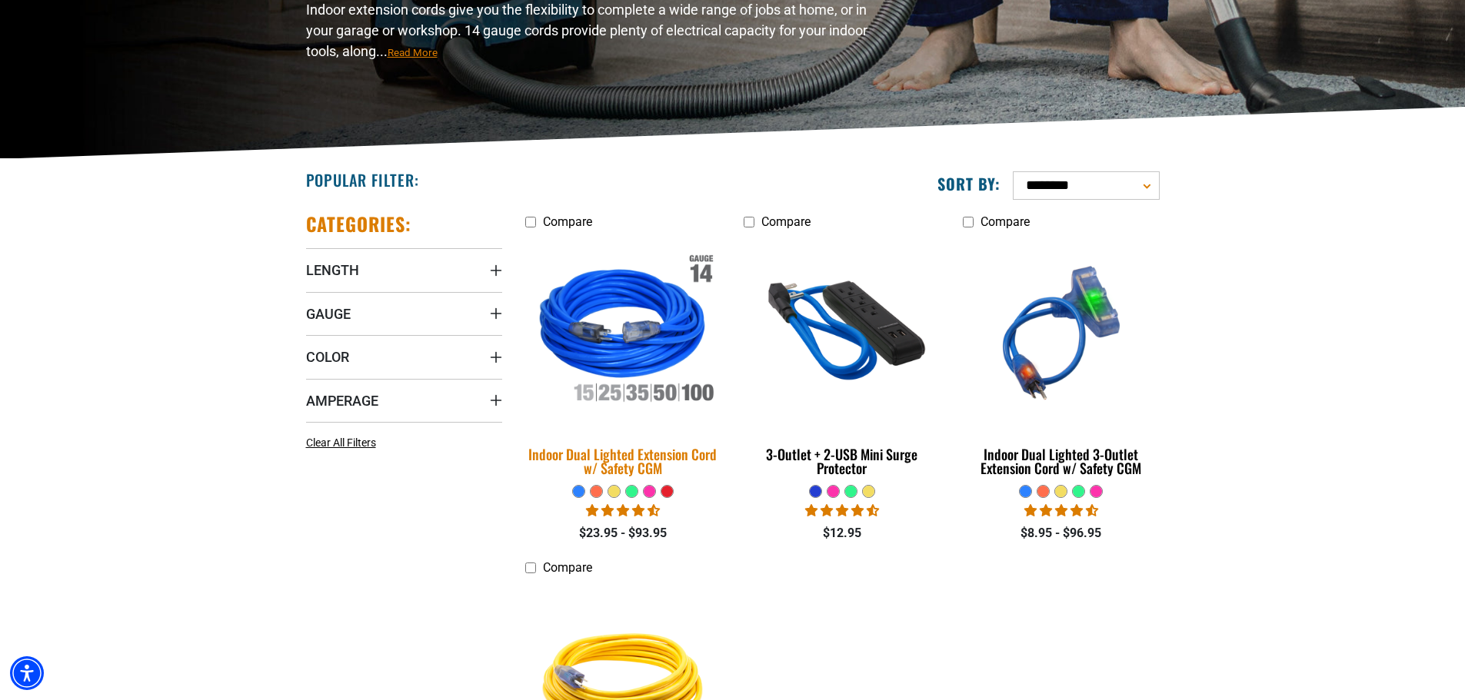
click at [657, 460] on div "Indoor Dual Lighted Extension Cord w/ Safety CGM" at bounding box center [623, 461] width 196 height 28
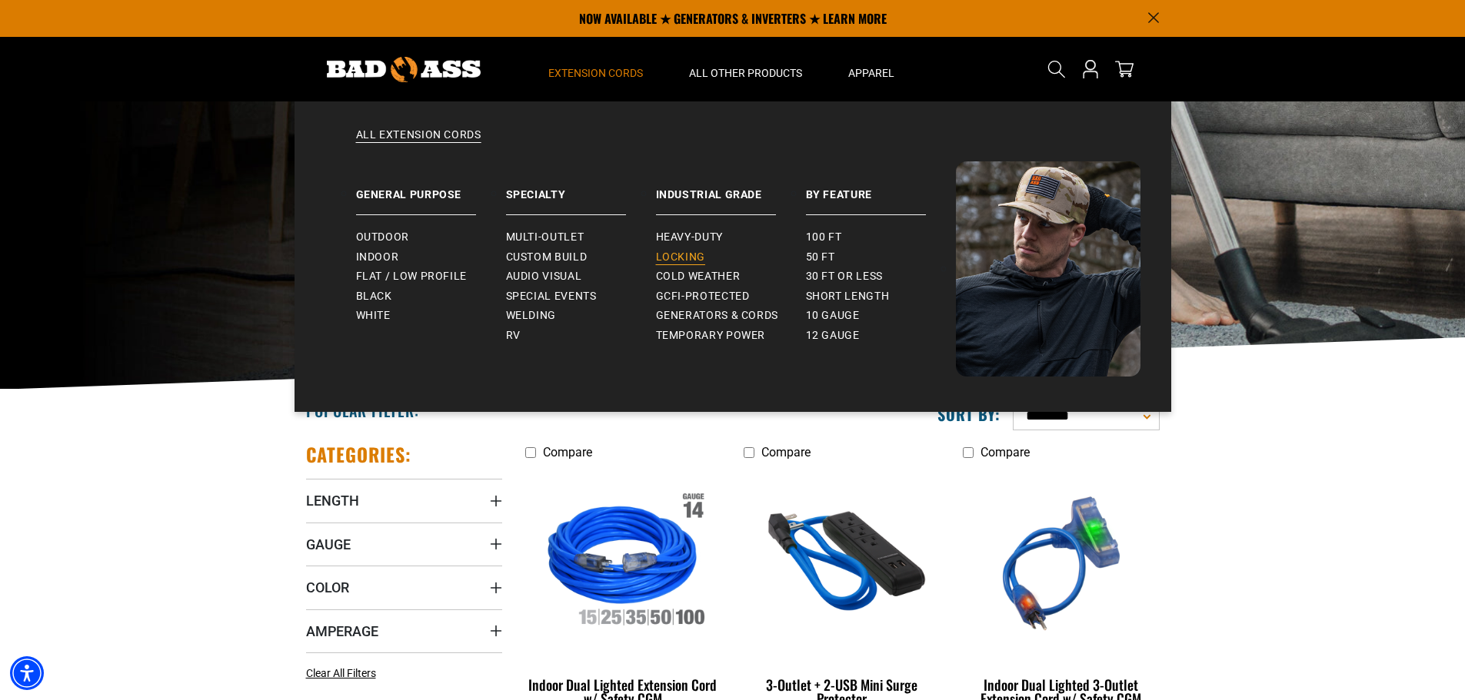
click at [691, 260] on span "Locking" at bounding box center [680, 258] width 49 height 14
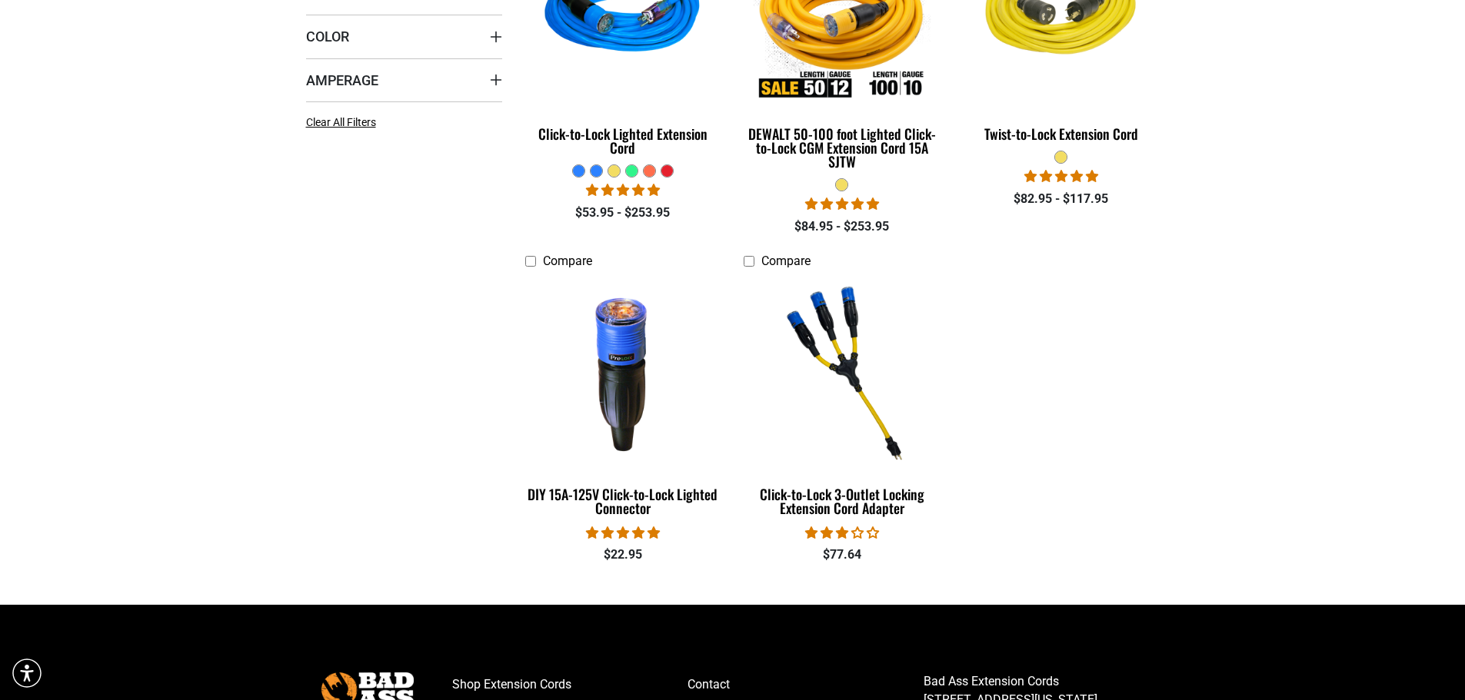
scroll to position [615, 0]
